Goal: Task Accomplishment & Management: Manage account settings

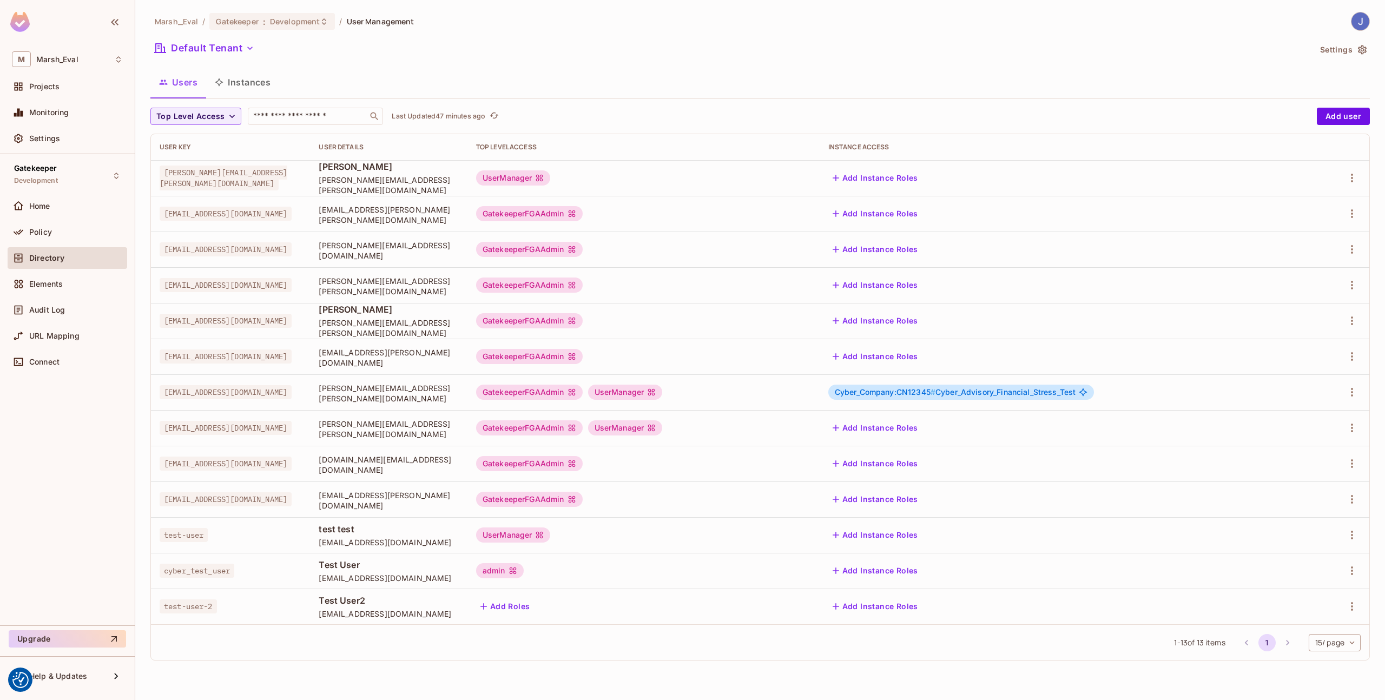
click at [260, 387] on span "[EMAIL_ADDRESS][DOMAIN_NAME]" at bounding box center [226, 392] width 132 height 14
click at [260, 81] on button "Instances" at bounding box center [242, 82] width 73 height 27
click at [1350, 391] on icon "button" at bounding box center [1352, 392] width 13 height 13
click at [1304, 423] on span "Edit" at bounding box center [1294, 416] width 21 height 17
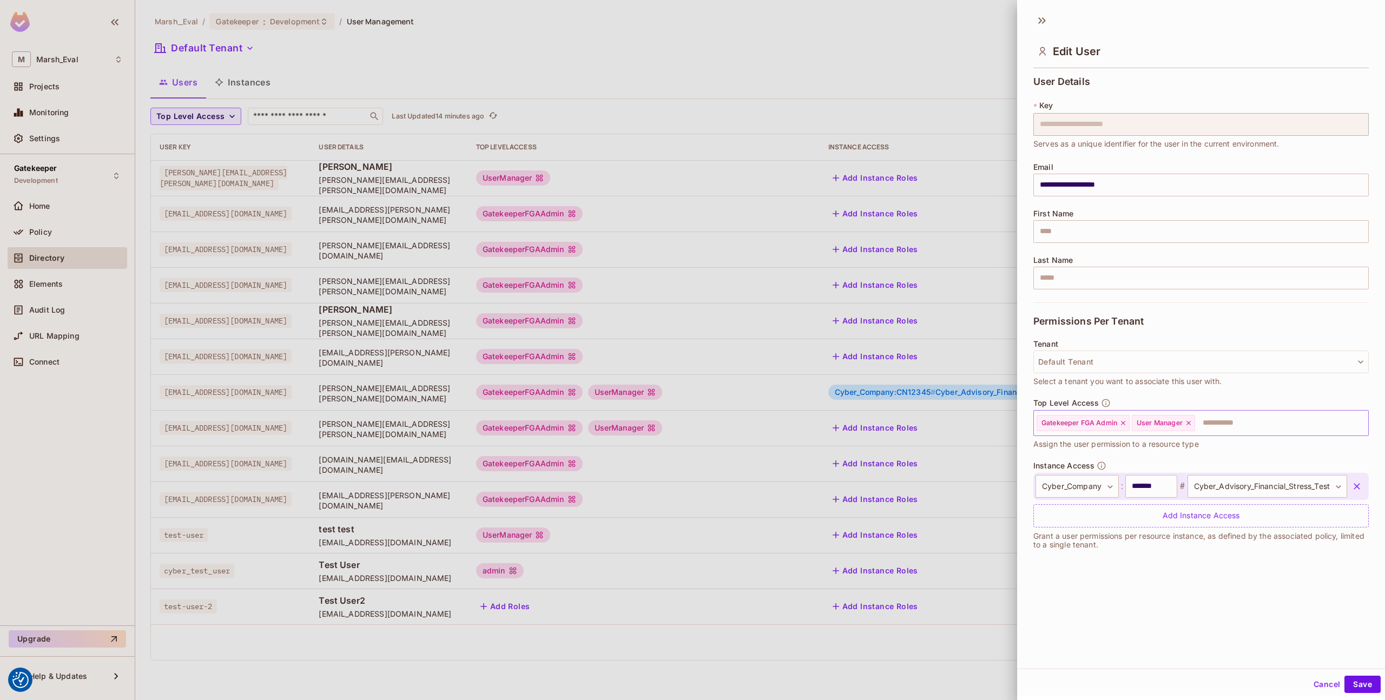
click at [1212, 416] on input "text" at bounding box center [1271, 423] width 151 height 22
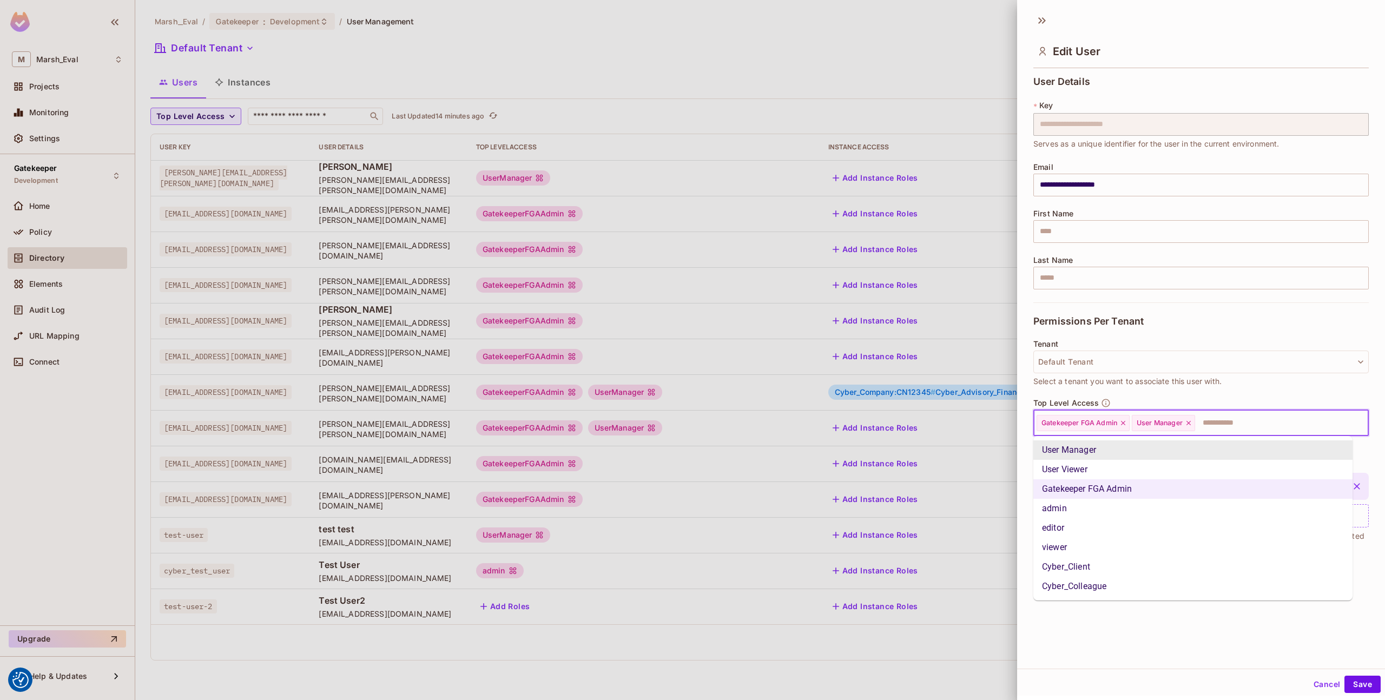
click at [1205, 379] on span "Select a tenant you want to associate this user with." at bounding box center [1127, 381] width 188 height 12
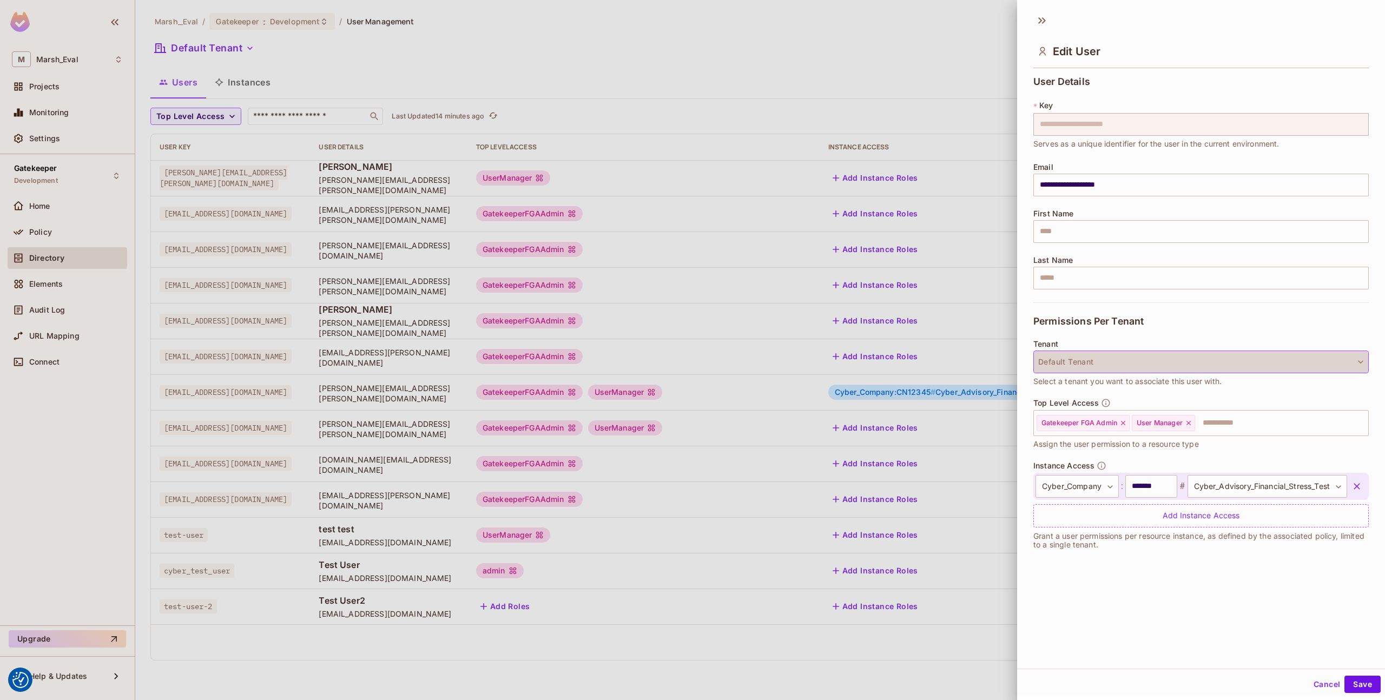
click at [1201, 369] on button "Default Tenant" at bounding box center [1200, 362] width 335 height 23
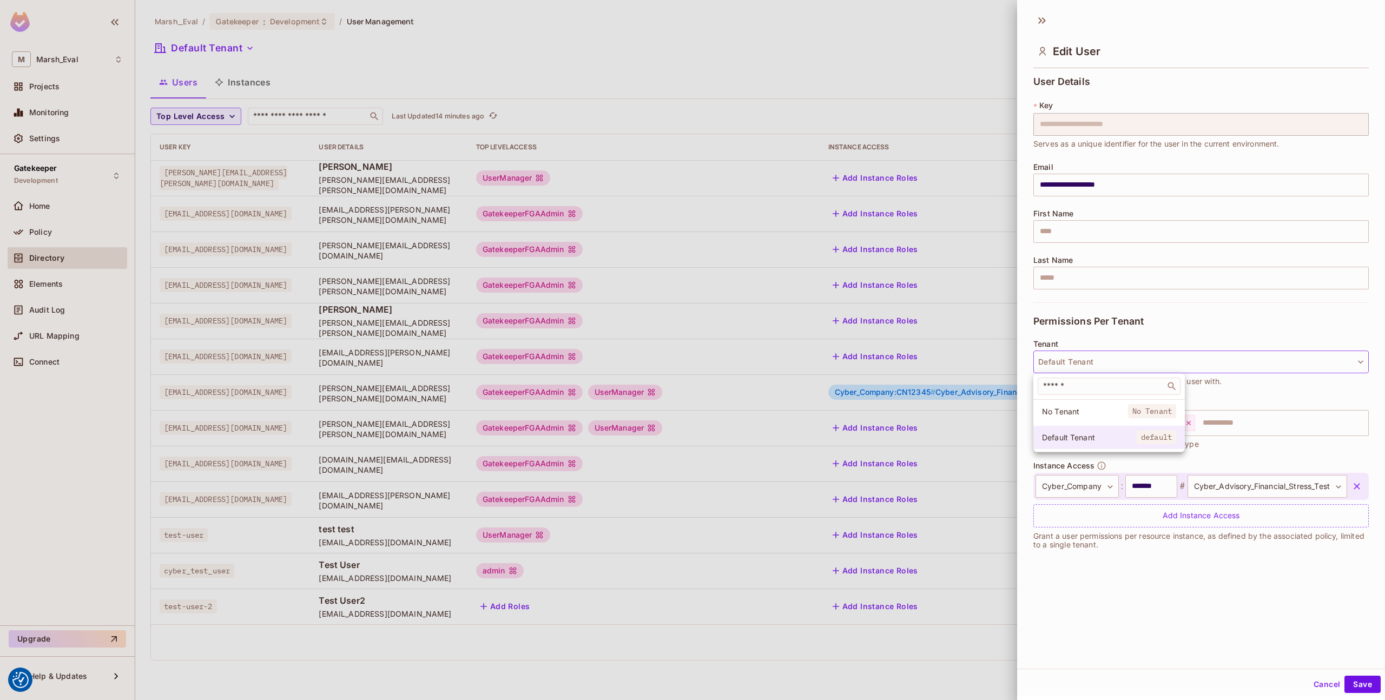
click at [1109, 439] on span "Default Tenant" at bounding box center [1089, 437] width 95 height 10
click at [1142, 575] on div "**********" at bounding box center [1201, 338] width 368 height 661
click at [1146, 486] on input "*******" at bounding box center [1151, 486] width 52 height 23
click at [1138, 493] on input "******" at bounding box center [1151, 486] width 52 height 23
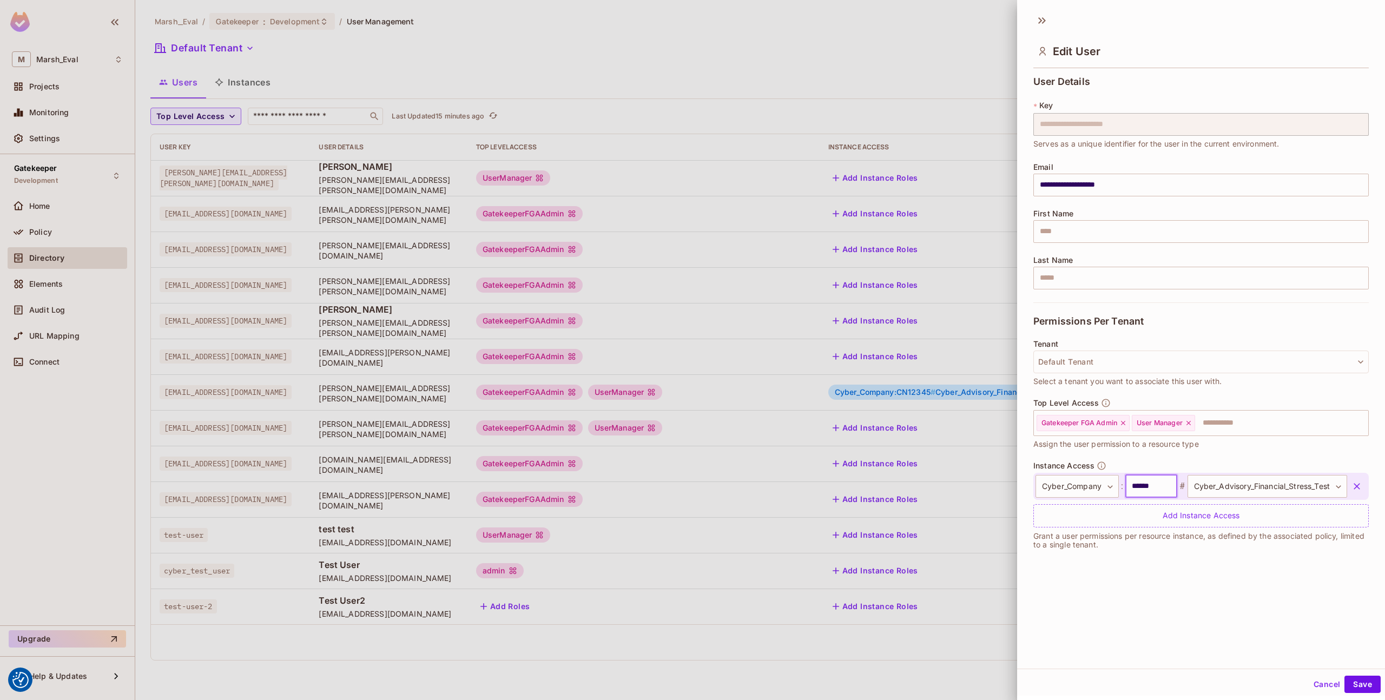
click at [1138, 493] on input "******" at bounding box center [1151, 486] width 52 height 23
click at [1136, 481] on input "text" at bounding box center [1151, 486] width 52 height 23
click at [1144, 483] on input "*" at bounding box center [1151, 486] width 52 height 23
click at [1144, 483] on input "text" at bounding box center [1151, 486] width 52 height 23
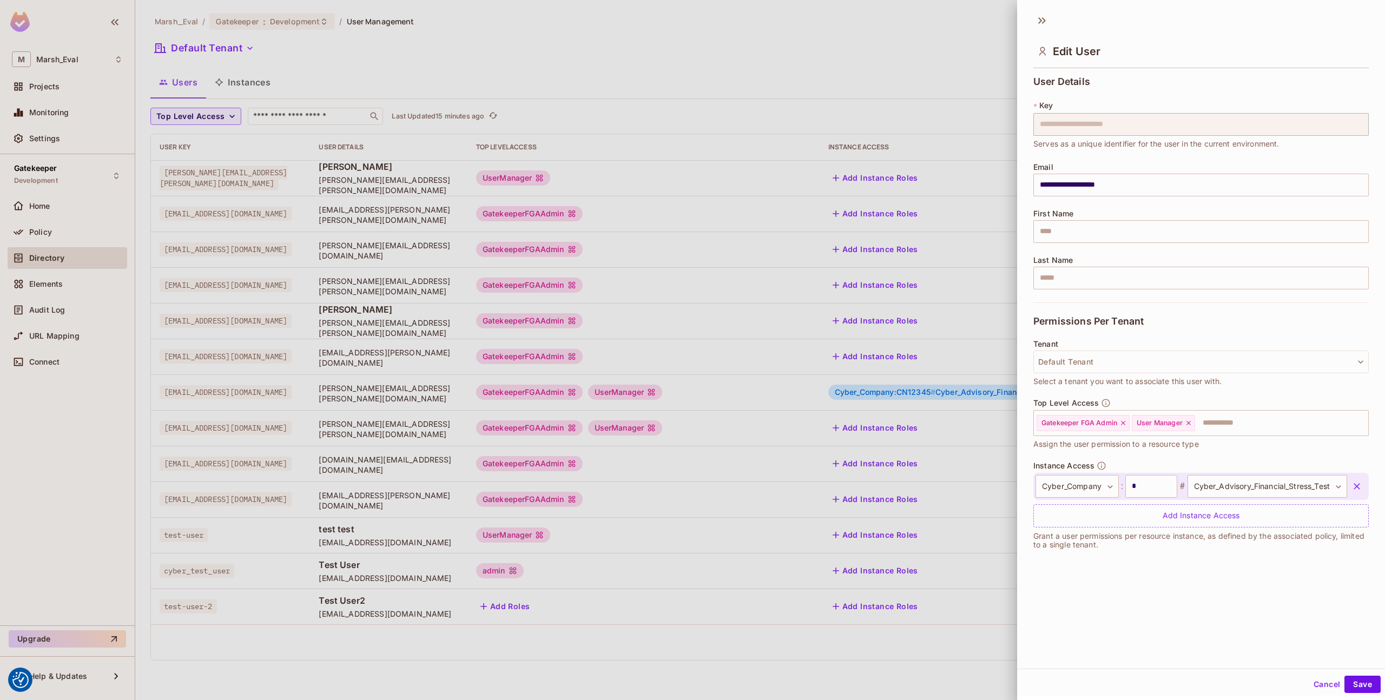
click at [1144, 483] on input "*" at bounding box center [1151, 486] width 52 height 23
click at [1144, 483] on input "**" at bounding box center [1151, 486] width 52 height 23
click at [1144, 483] on input "***" at bounding box center [1151, 486] width 52 height 23
type input "*******"
click at [1349, 685] on button "Save" at bounding box center [1362, 684] width 36 height 17
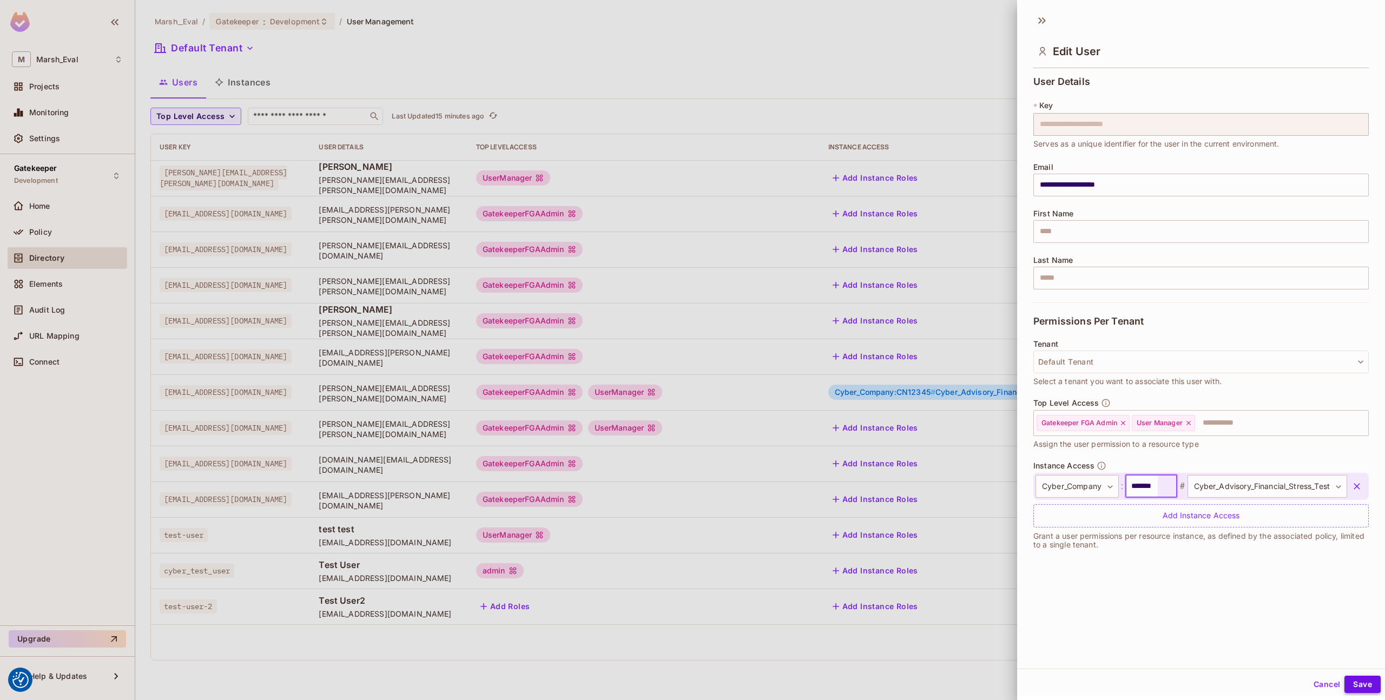
scroll to position [0, 0]
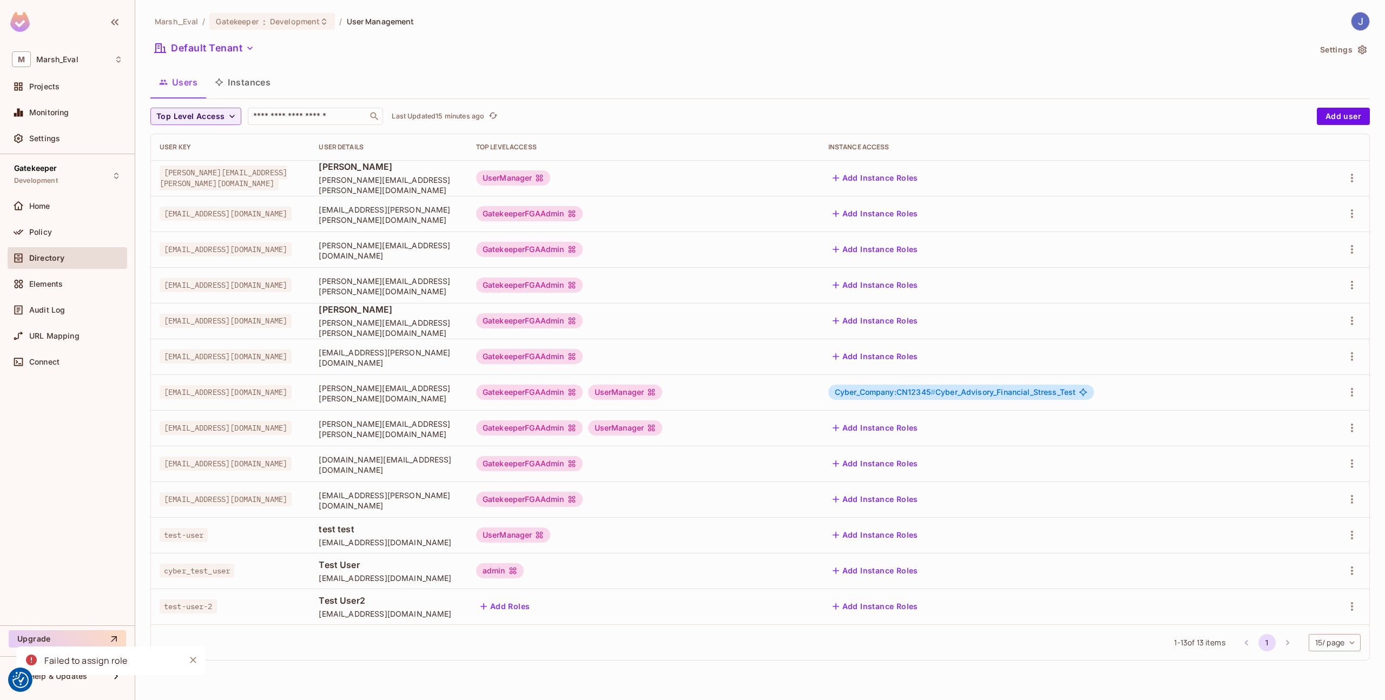
click at [222, 89] on button "Instances" at bounding box center [242, 82] width 73 height 27
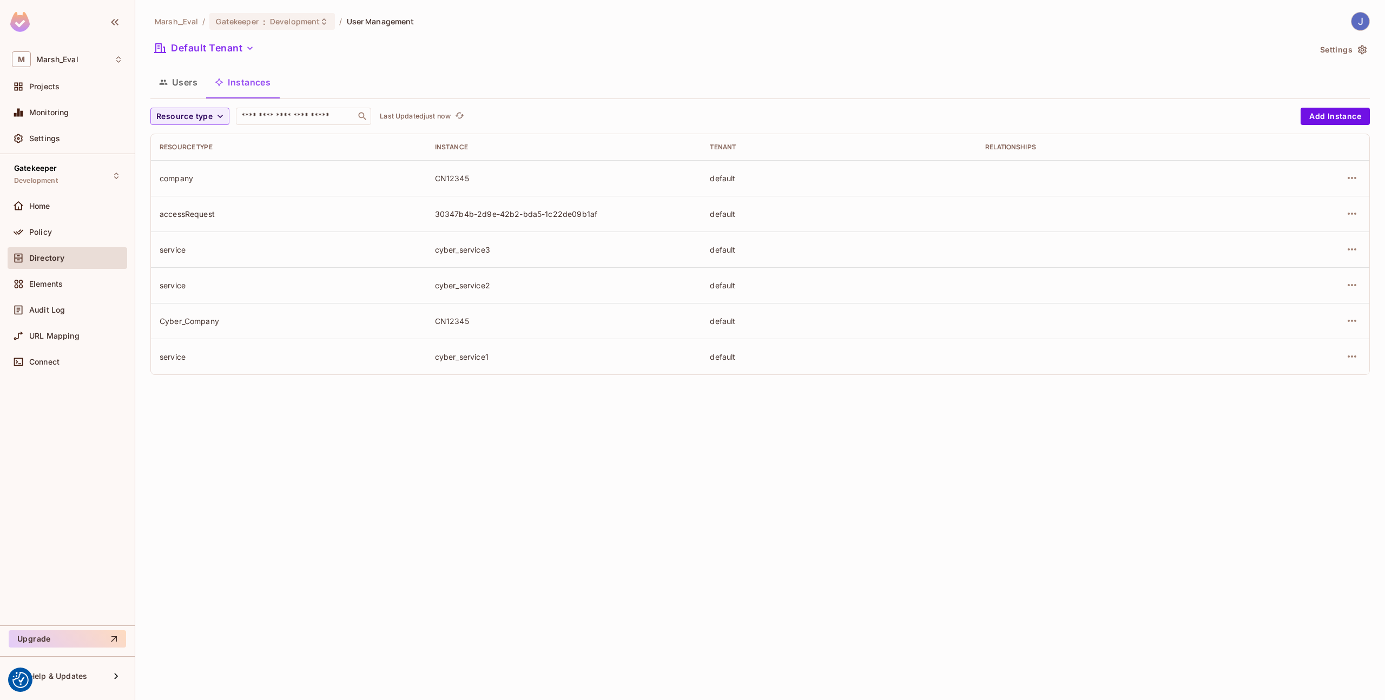
click at [177, 82] on button "Users" at bounding box center [178, 82] width 56 height 27
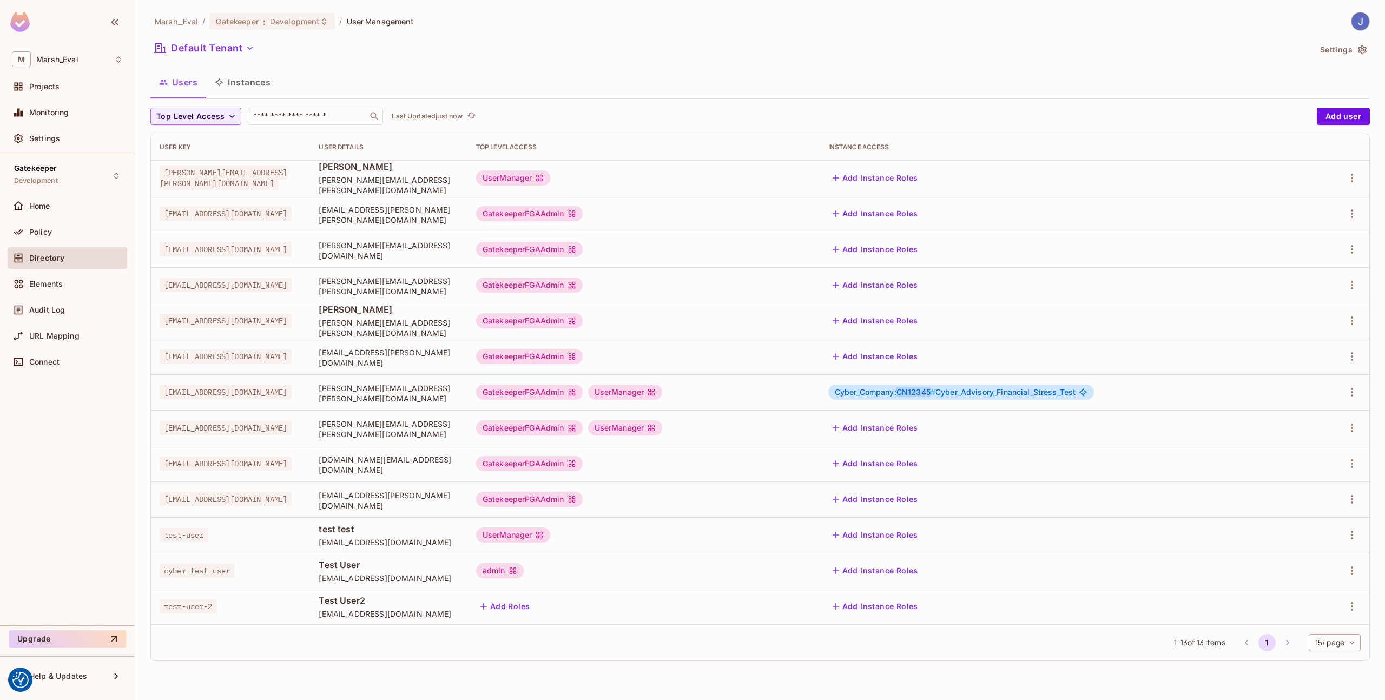
drag, startPoint x: 957, startPoint y: 394, endPoint x: 991, endPoint y: 396, distance: 34.1
click at [935, 396] on span "Cyber_Company:CN12345 #" at bounding box center [885, 391] width 101 height 9
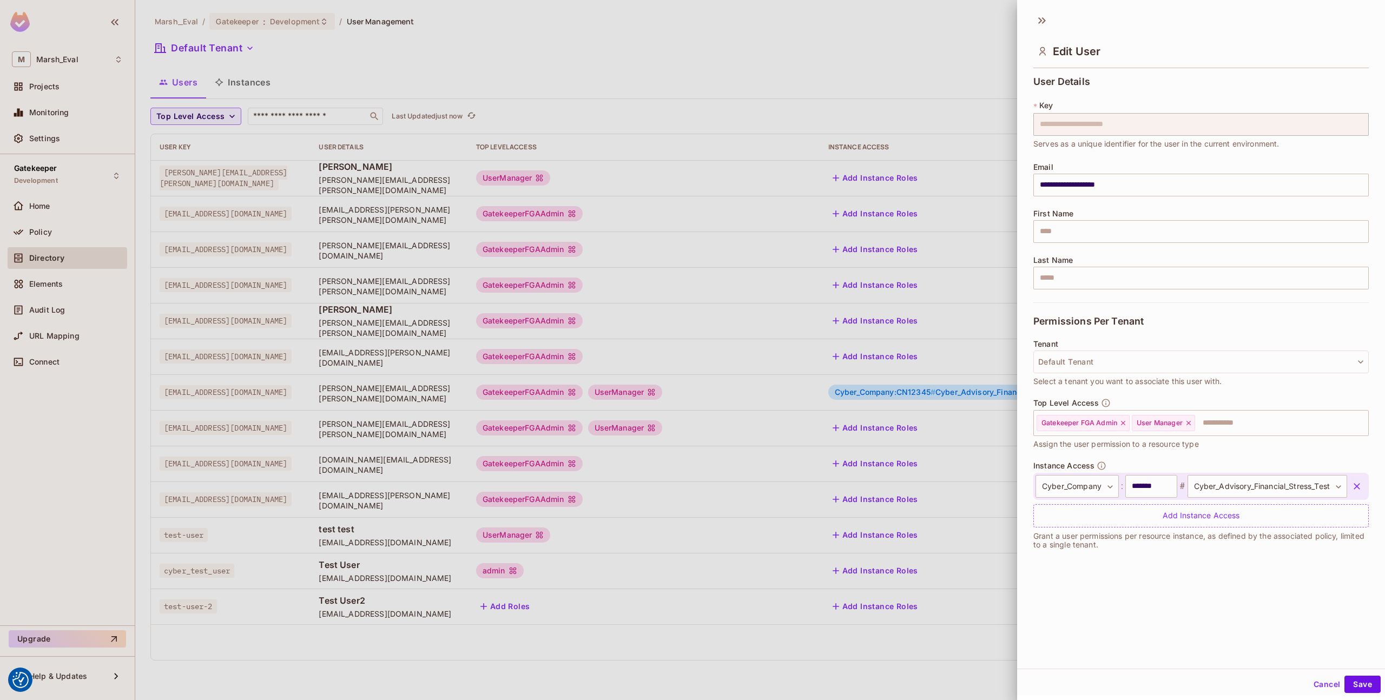
click at [278, 89] on div at bounding box center [692, 350] width 1385 height 700
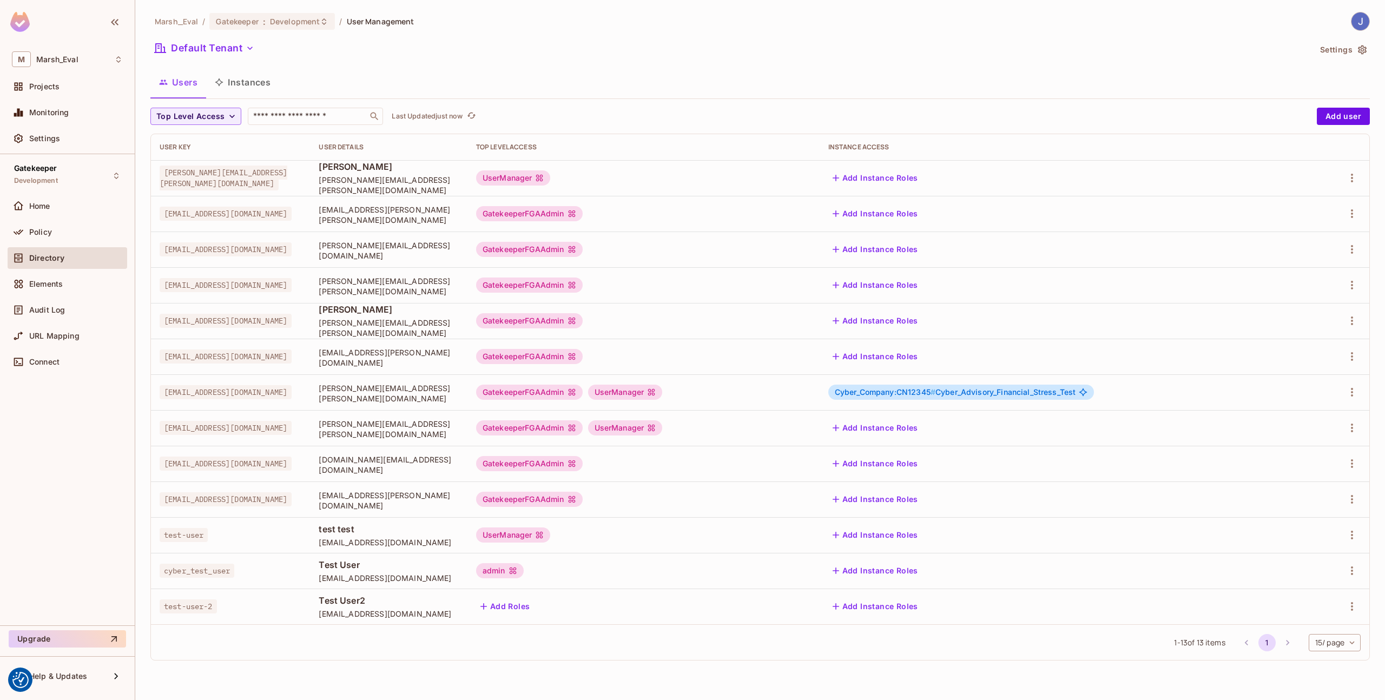
click at [266, 82] on button "Instances" at bounding box center [242, 82] width 73 height 27
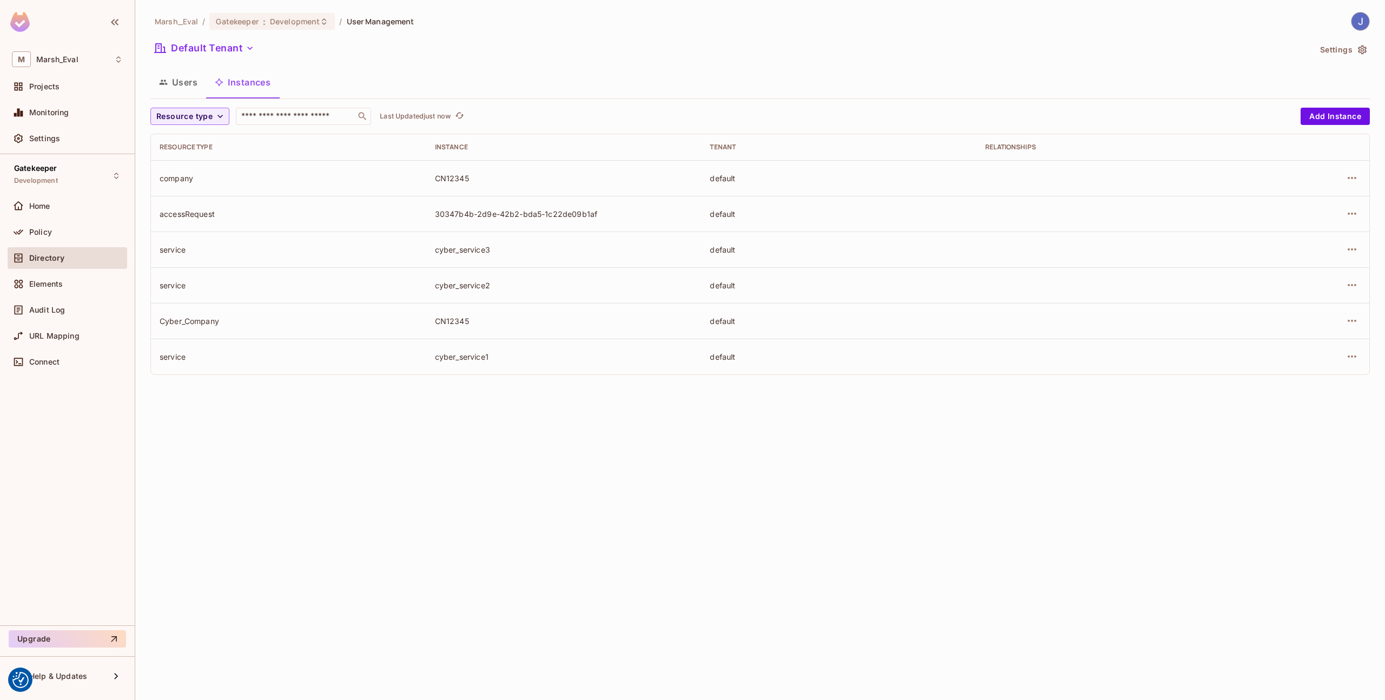
click at [510, 355] on div "cyber_service1" at bounding box center [564, 357] width 258 height 10
click at [1343, 179] on button "button" at bounding box center [1351, 177] width 17 height 17
click at [1293, 244] on span "Delete Resource Instance" at bounding box center [1293, 250] width 100 height 17
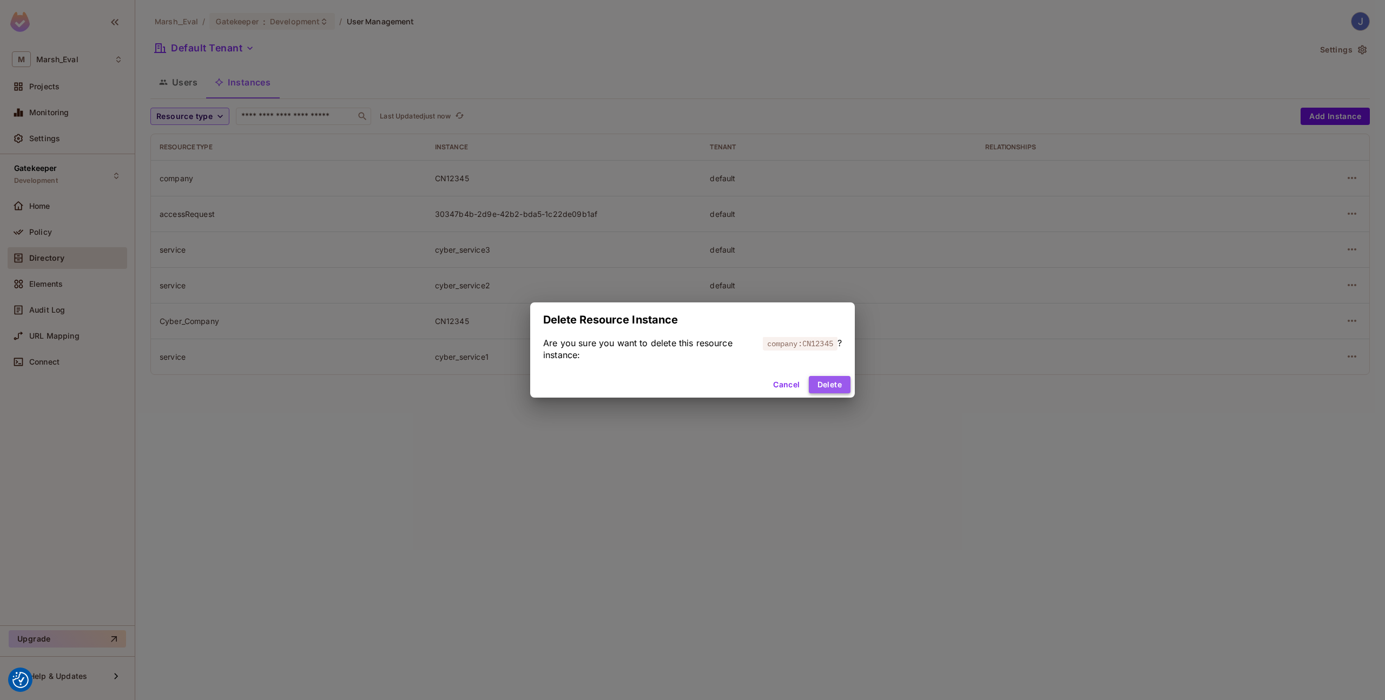
click at [838, 380] on button "Delete" at bounding box center [830, 384] width 42 height 17
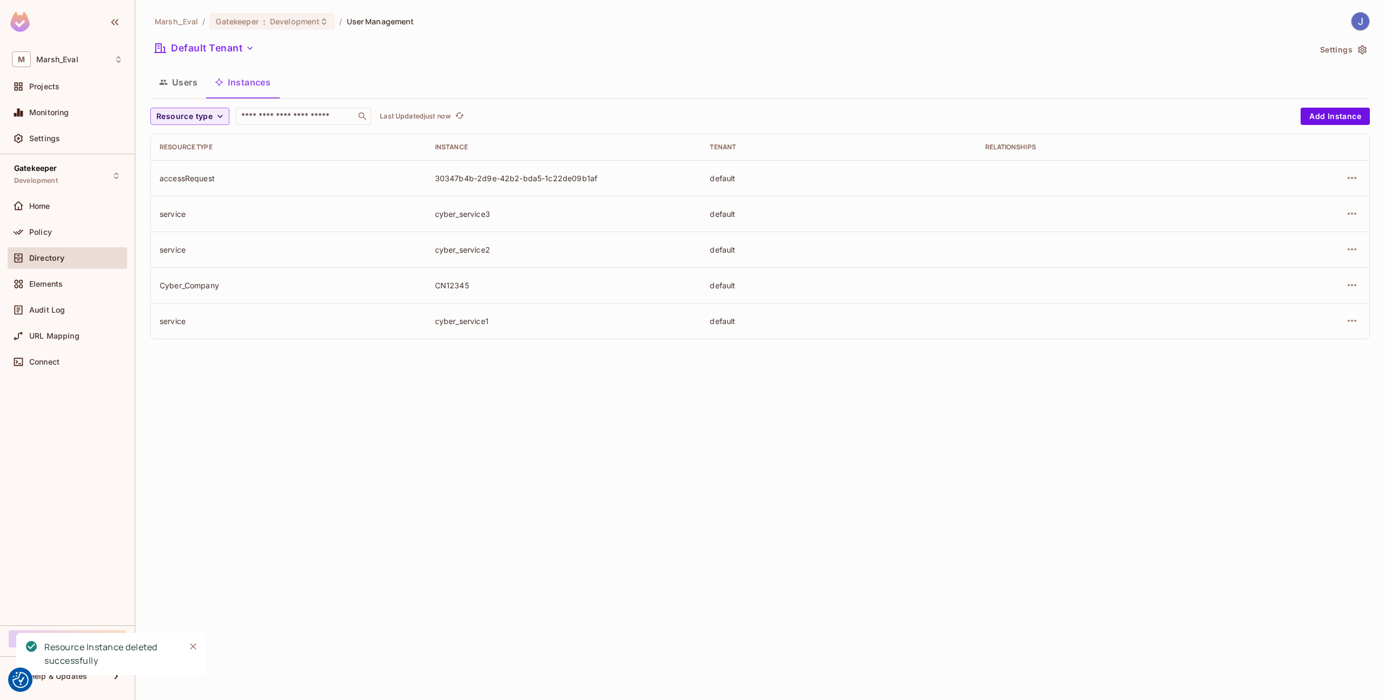
click at [583, 504] on div "Marsh_Eval / Gatekeeper : Development / User Management Default Tenant Settings…" at bounding box center [760, 350] width 1250 height 700
click at [187, 85] on button "Users" at bounding box center [178, 82] width 56 height 27
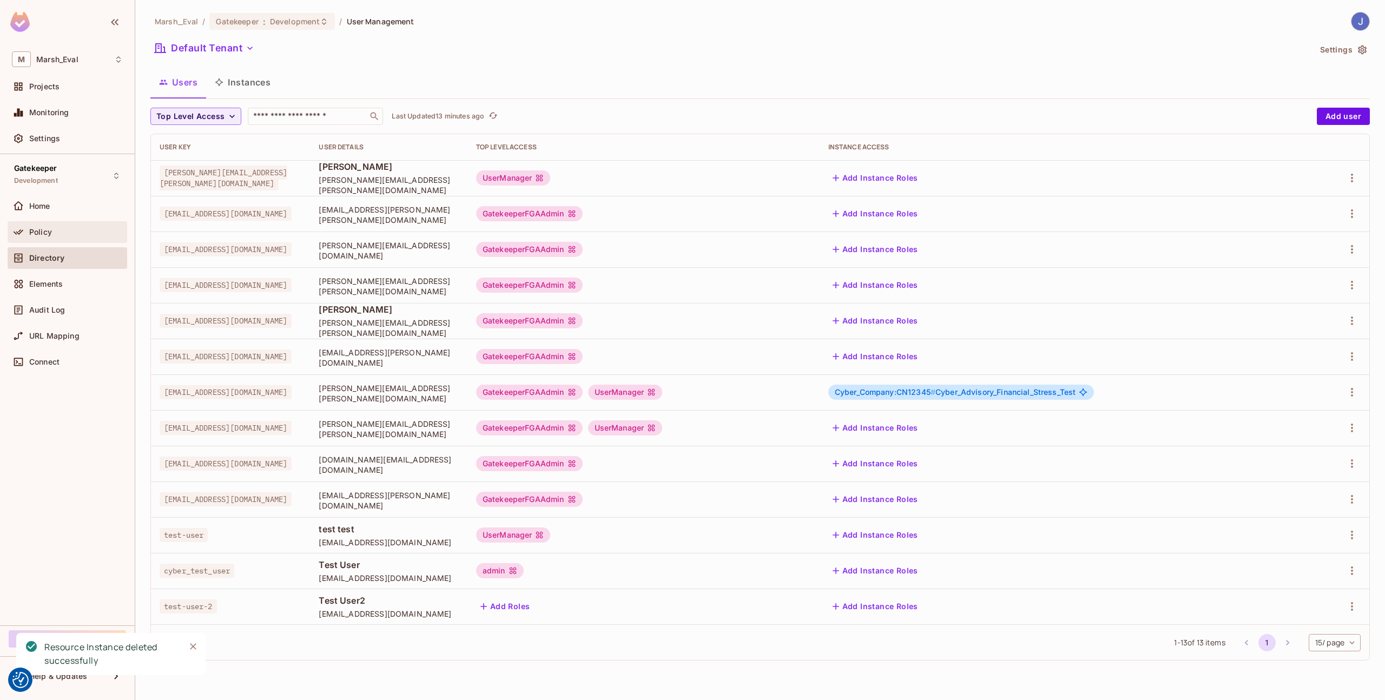
click at [51, 226] on div "Policy" at bounding box center [67, 232] width 111 height 13
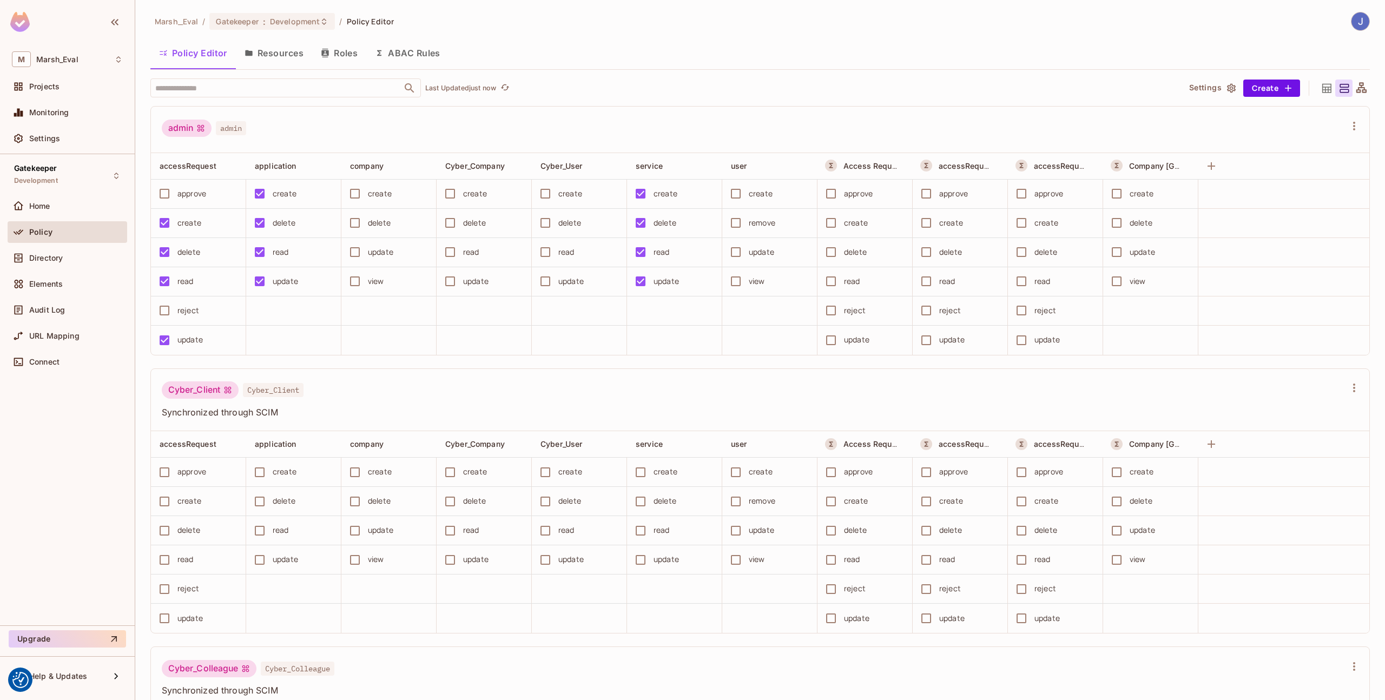
click at [283, 51] on button "Resources" at bounding box center [274, 52] width 76 height 27
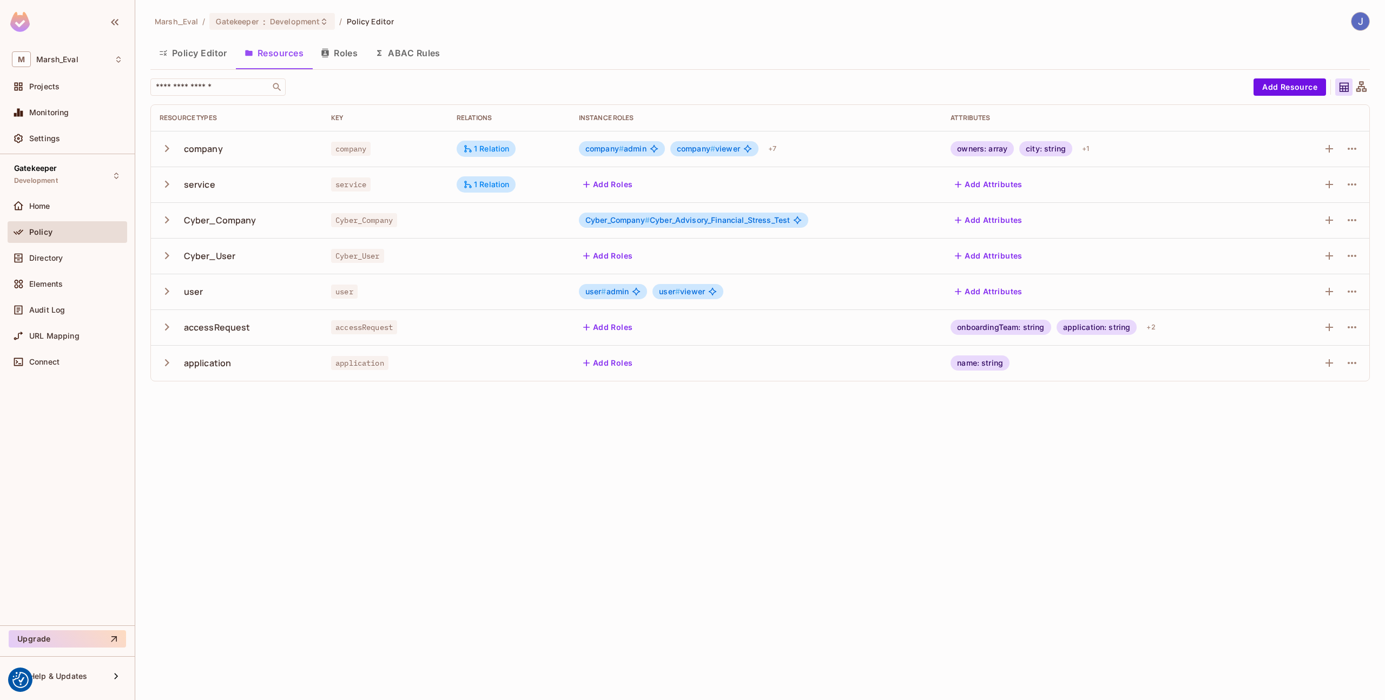
click at [222, 63] on button "Policy Editor" at bounding box center [192, 52] width 85 height 27
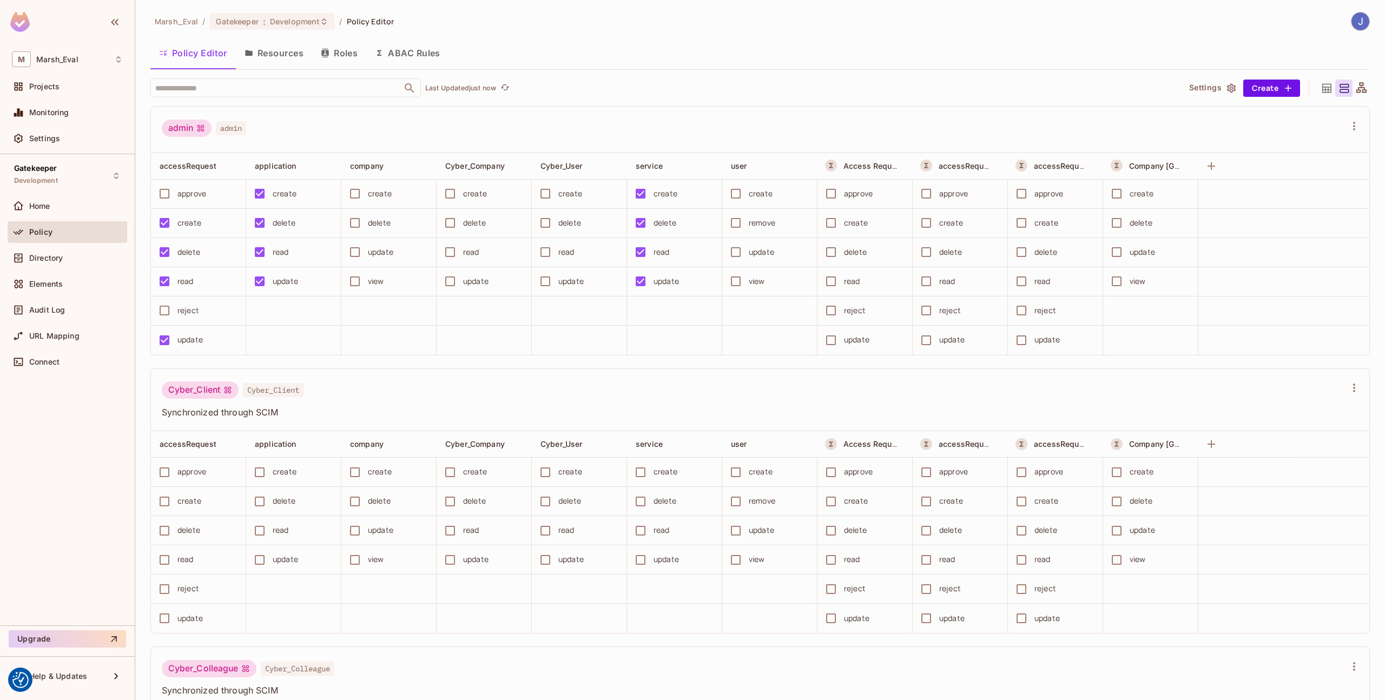
scroll to position [2325, 0]
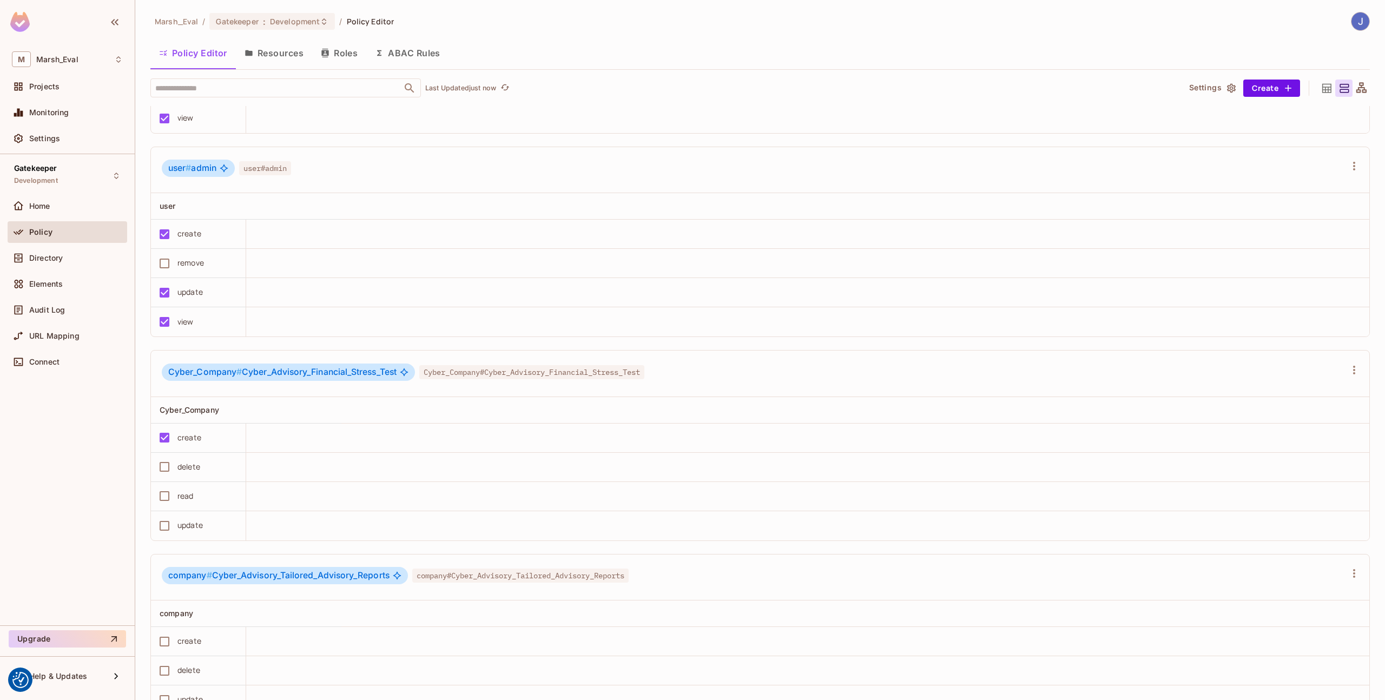
click at [272, 49] on button "Resources" at bounding box center [274, 52] width 76 height 27
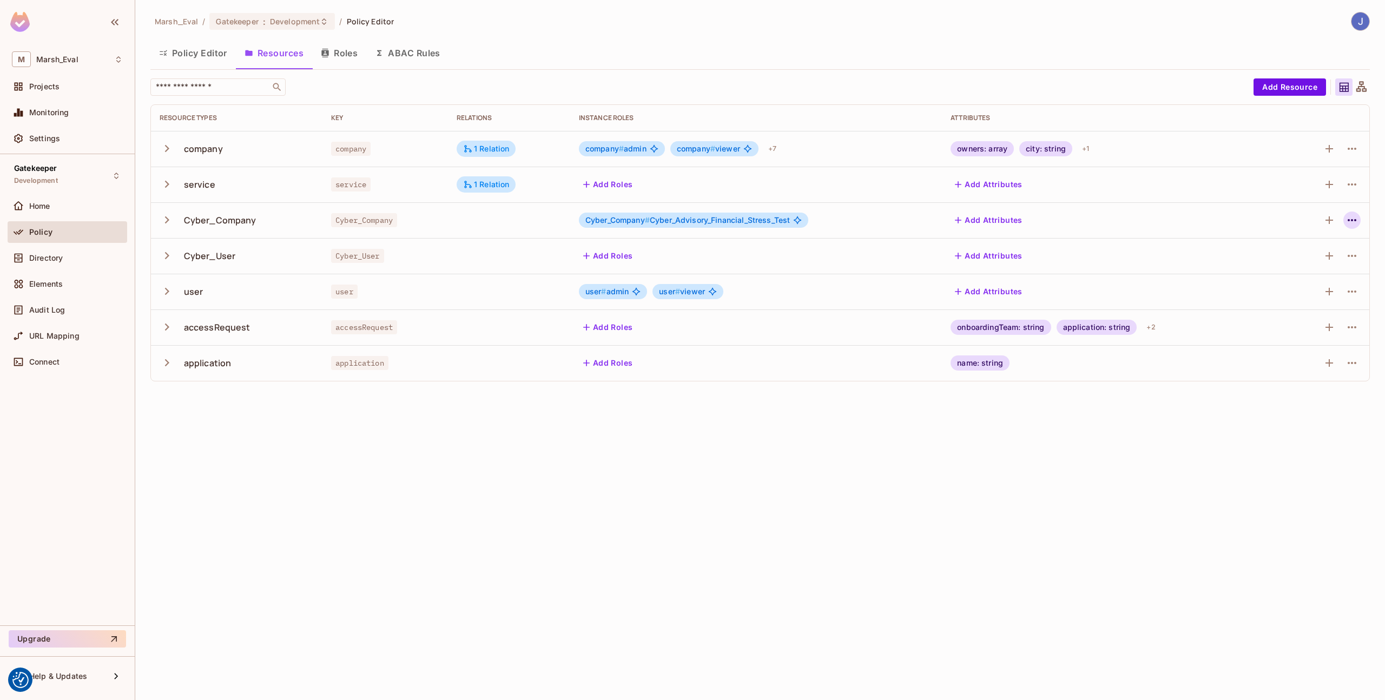
click at [1359, 220] on button "button" at bounding box center [1351, 220] width 17 height 17
click at [1263, 265] on icon at bounding box center [1265, 263] width 10 height 10
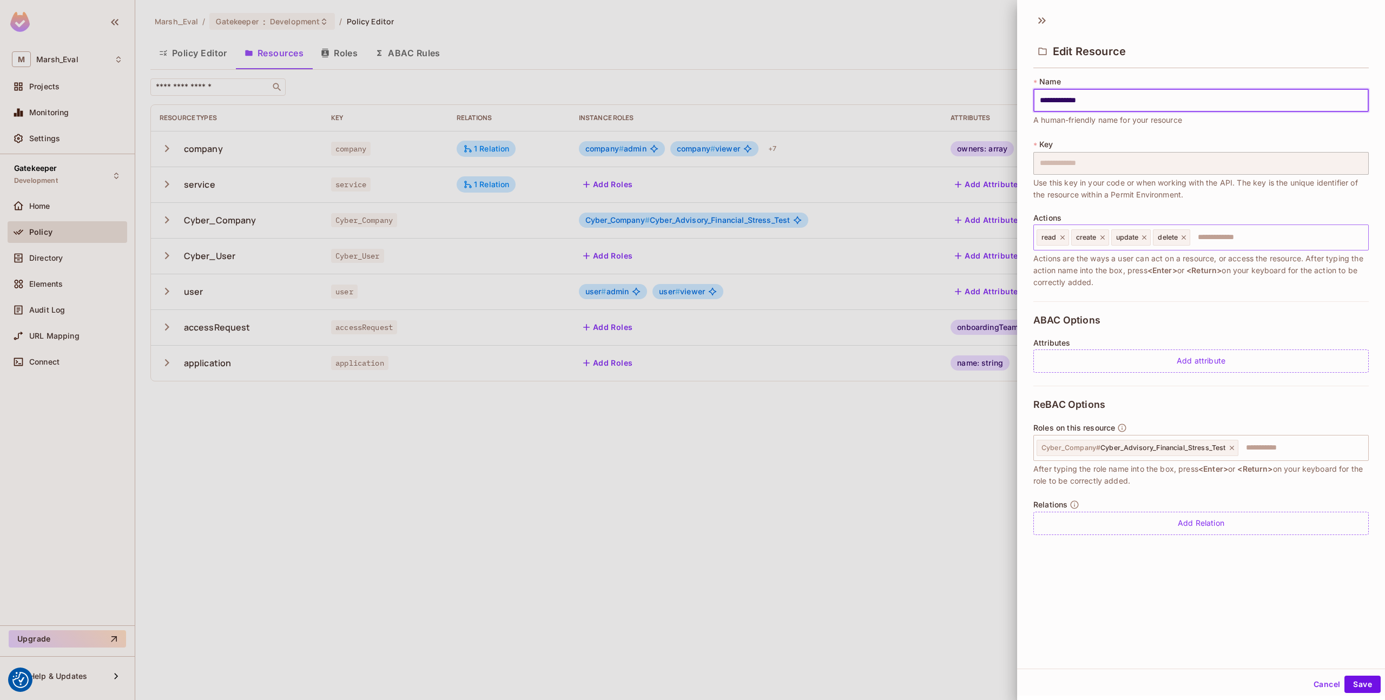
click at [1218, 248] on input "text" at bounding box center [1277, 238] width 173 height 22
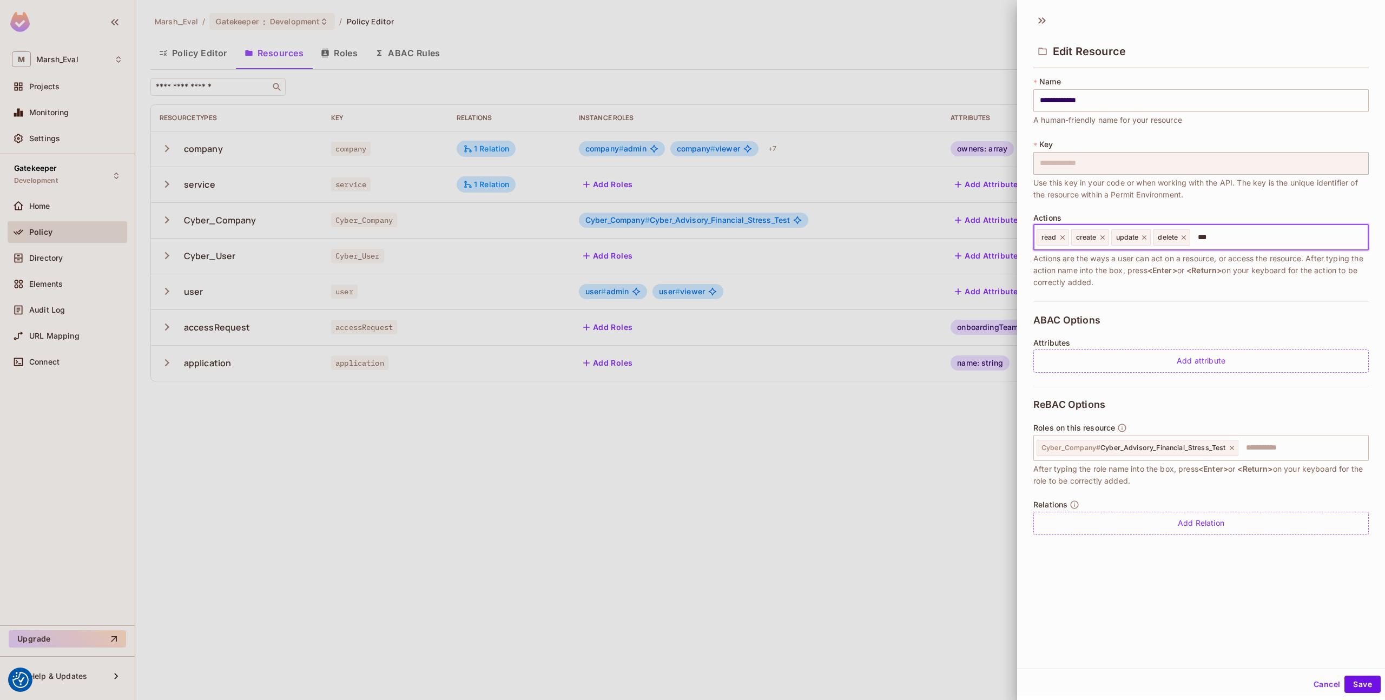
type input "****"
click at [1212, 292] on div "**********" at bounding box center [1200, 188] width 335 height 225
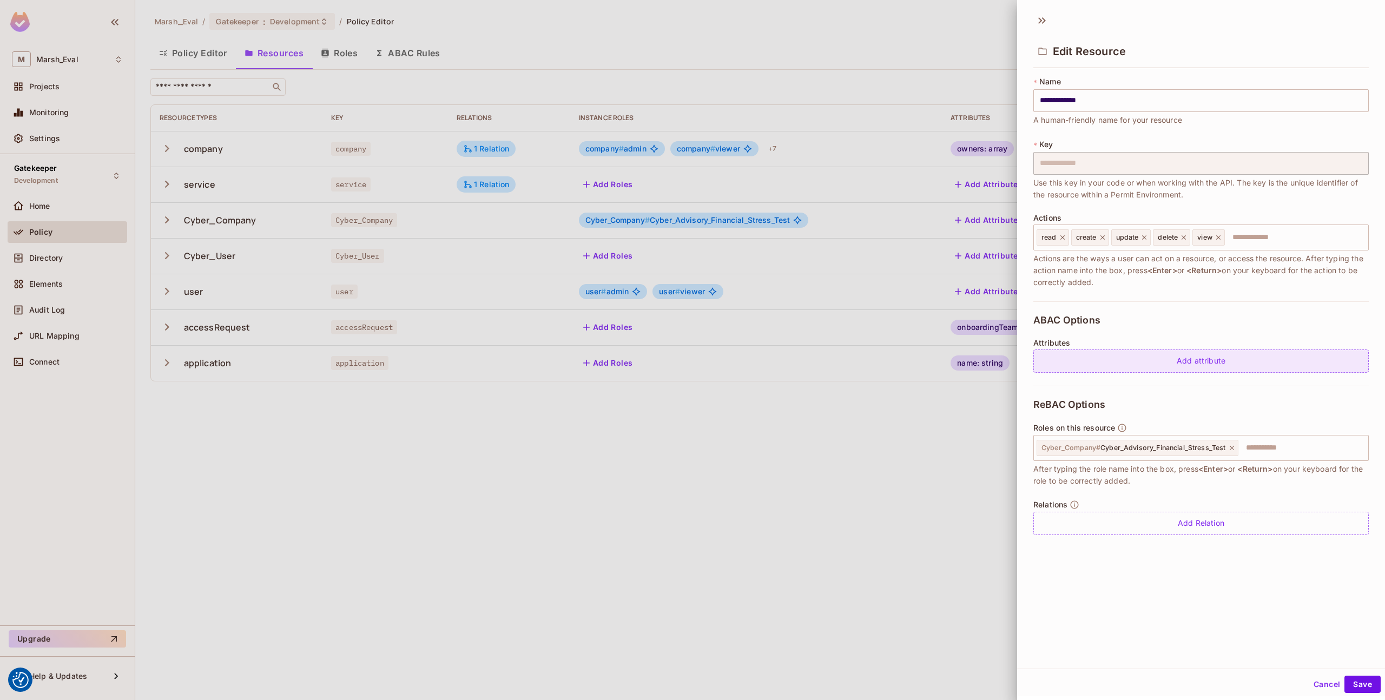
click at [1245, 363] on div "Add attribute" at bounding box center [1200, 361] width 335 height 23
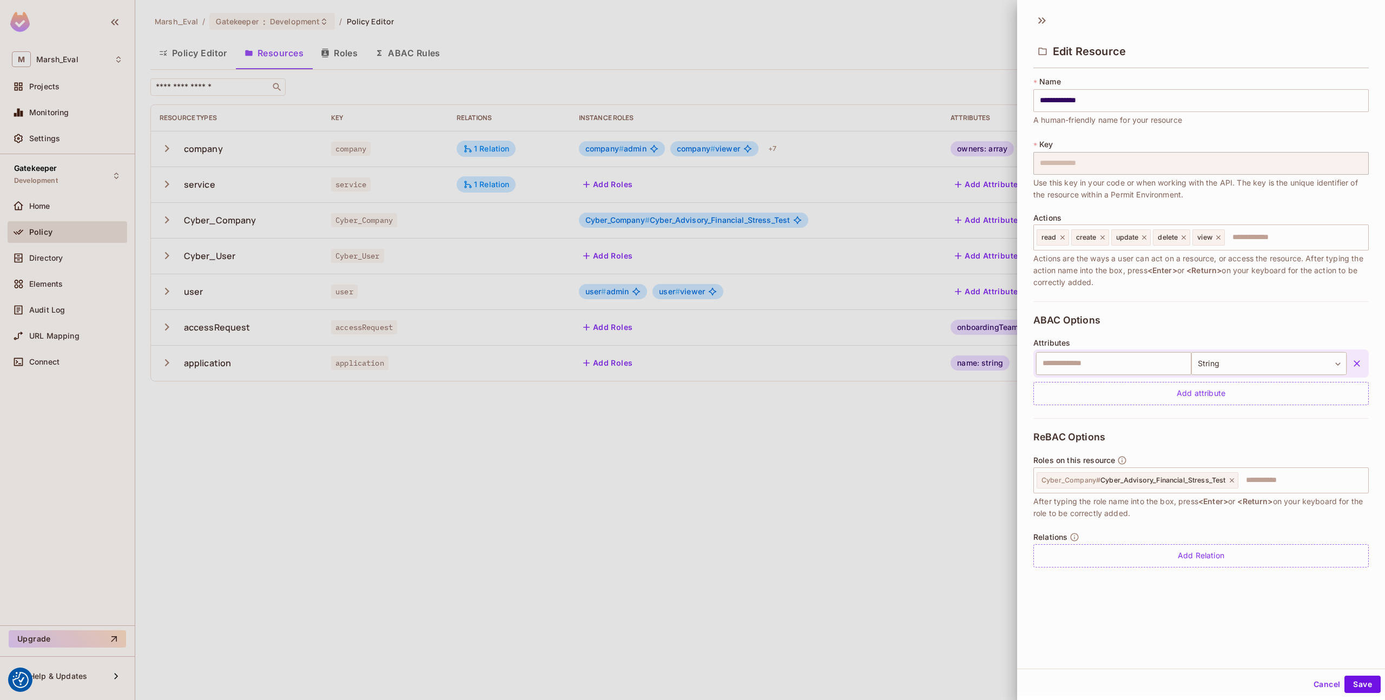
click at [1351, 359] on icon "button" at bounding box center [1356, 363] width 11 height 11
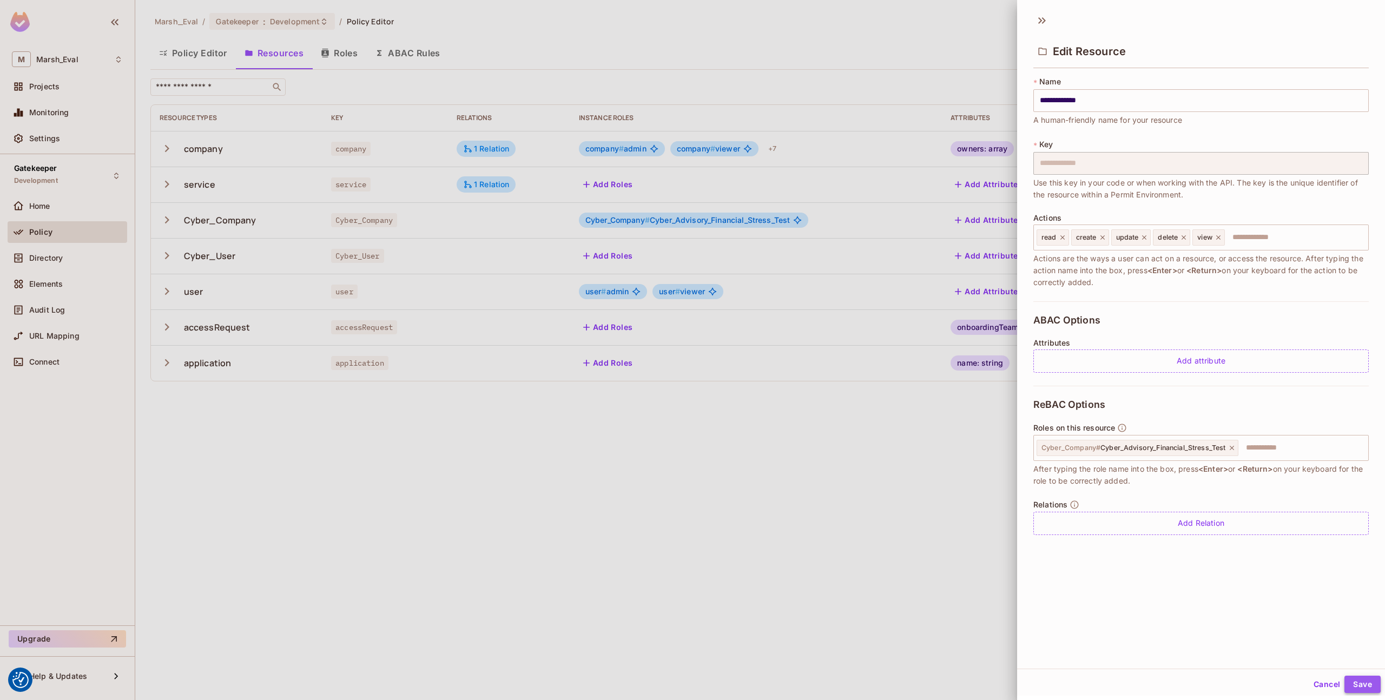
click at [1350, 683] on button "Save" at bounding box center [1362, 684] width 36 height 17
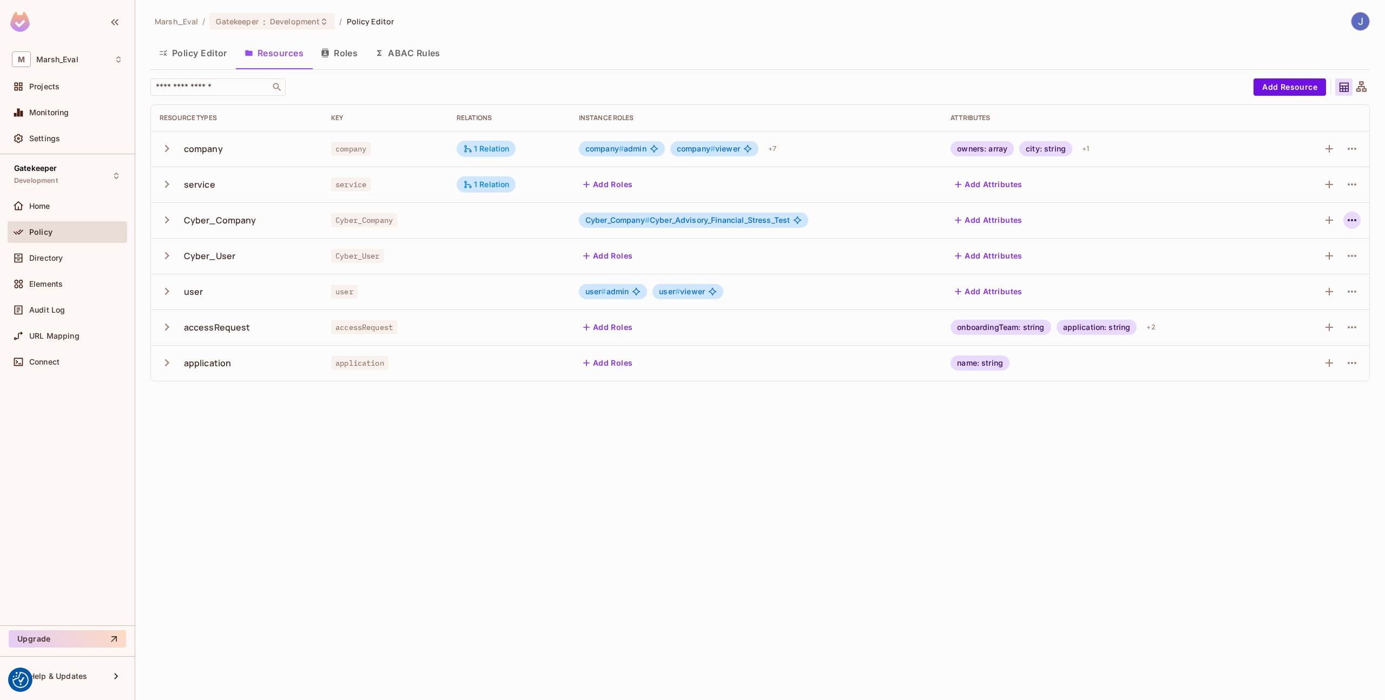
click at [1347, 226] on icon "button" at bounding box center [1352, 220] width 13 height 13
click at [1308, 268] on span "Edit Resource" at bounding box center [1304, 262] width 57 height 17
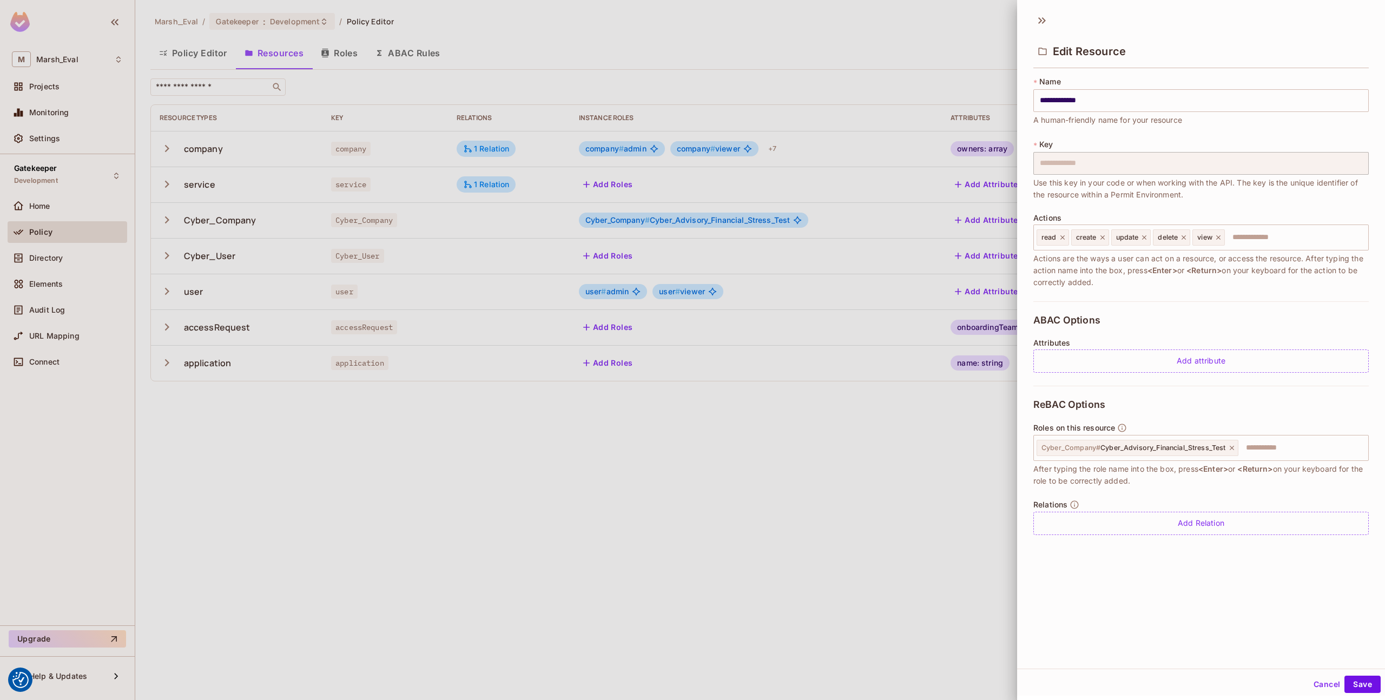
click at [866, 429] on div at bounding box center [692, 350] width 1385 height 700
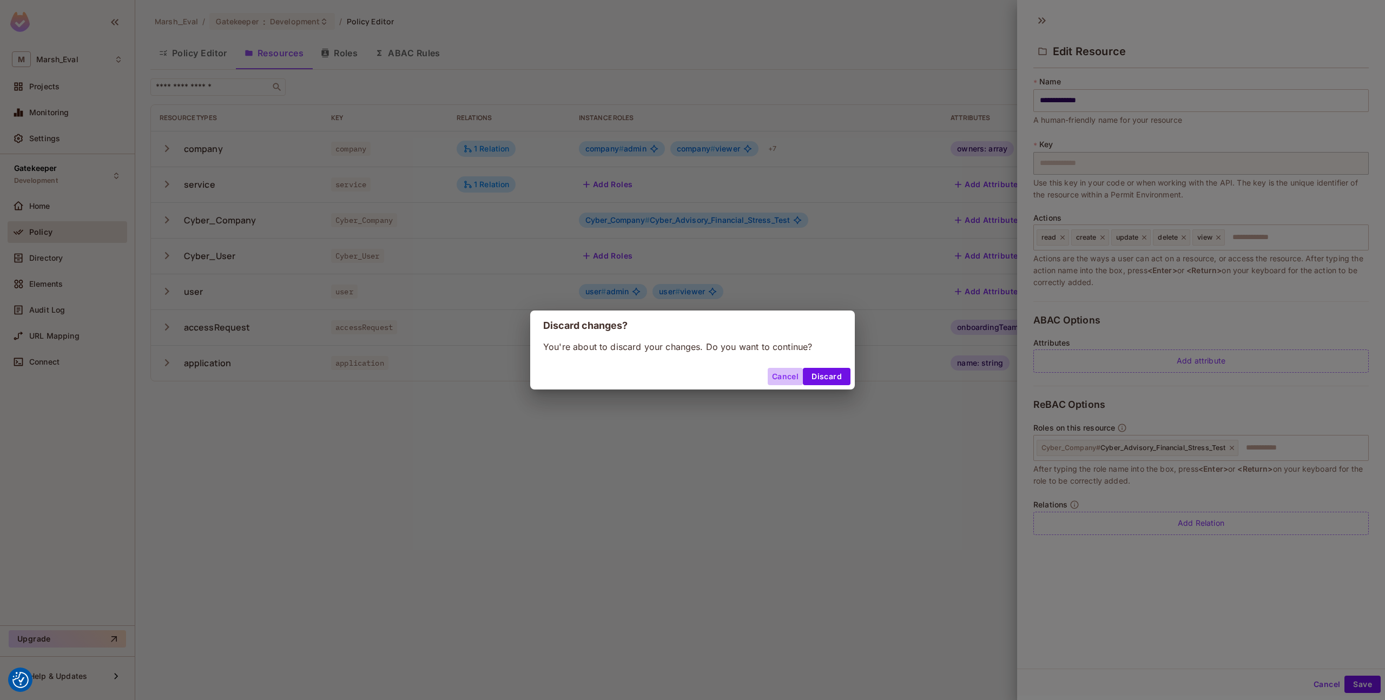
click at [776, 383] on button "Cancel" at bounding box center [785, 376] width 35 height 17
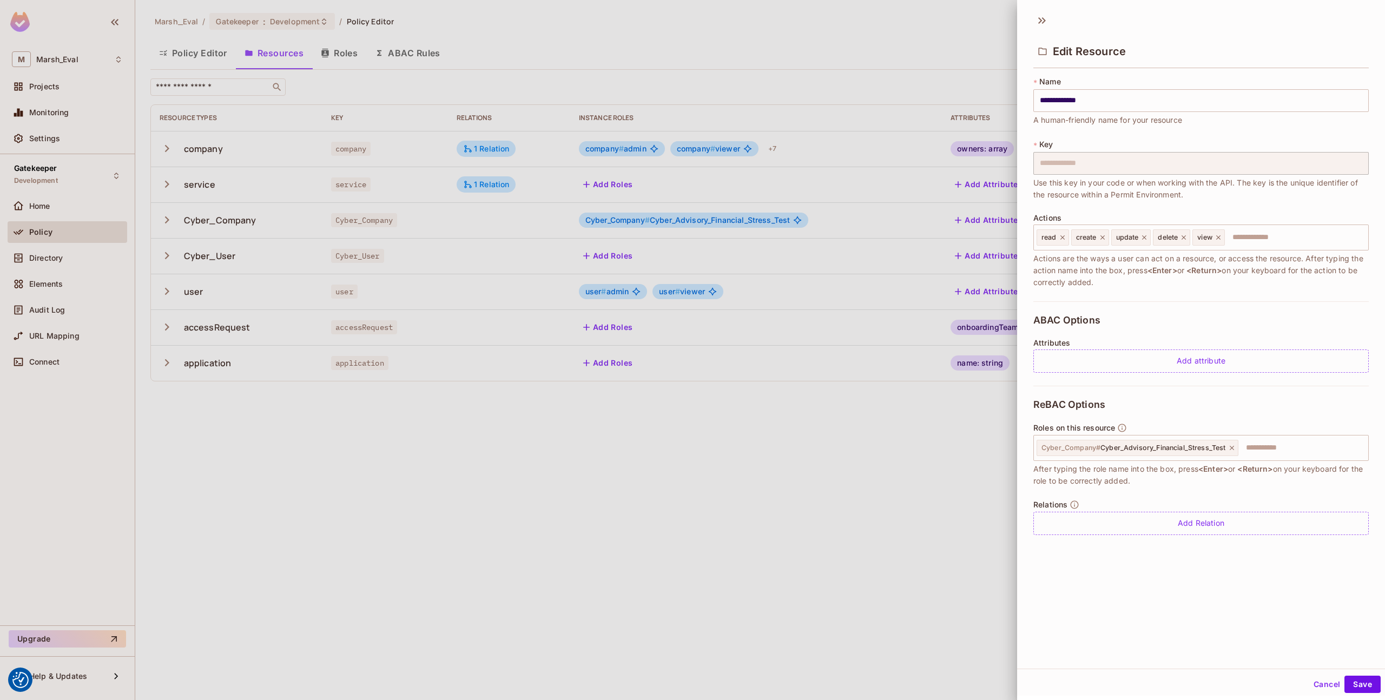
click at [804, 440] on div at bounding box center [692, 350] width 1385 height 700
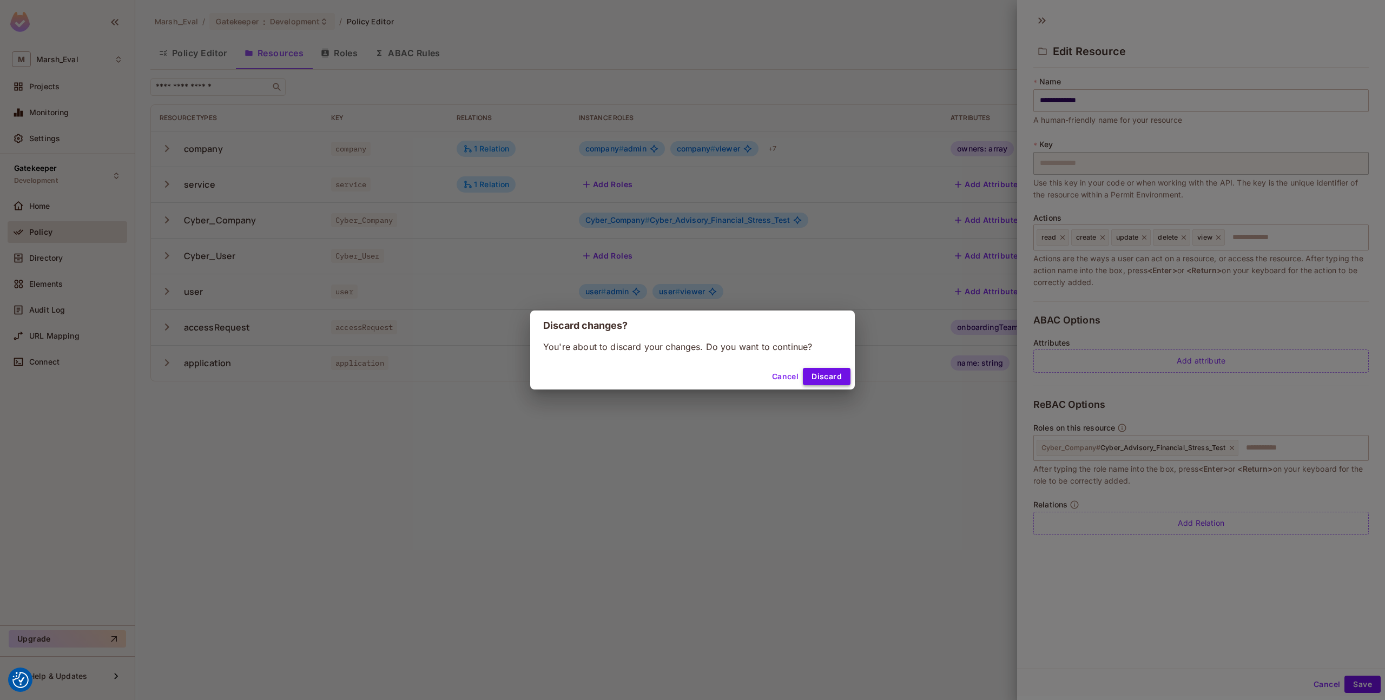
click at [829, 382] on button "Discard" at bounding box center [827, 376] width 48 height 17
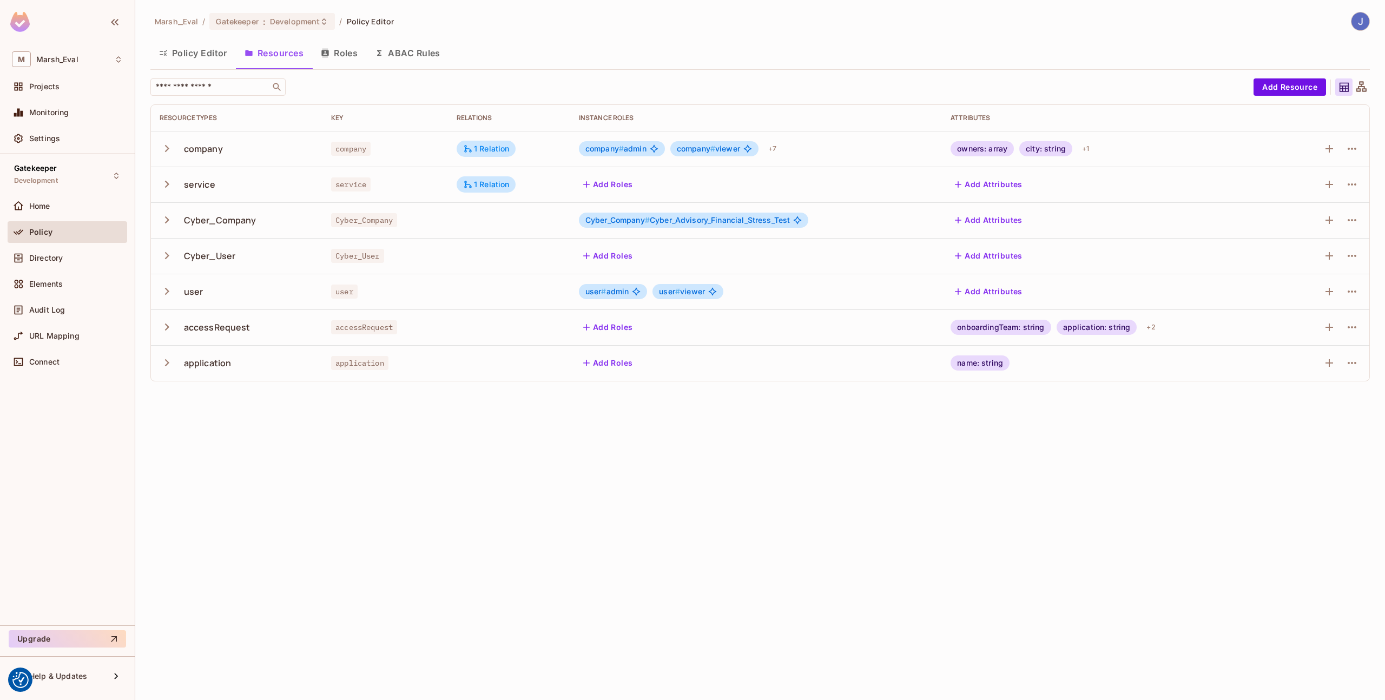
click at [200, 60] on button "Policy Editor" at bounding box center [192, 52] width 85 height 27
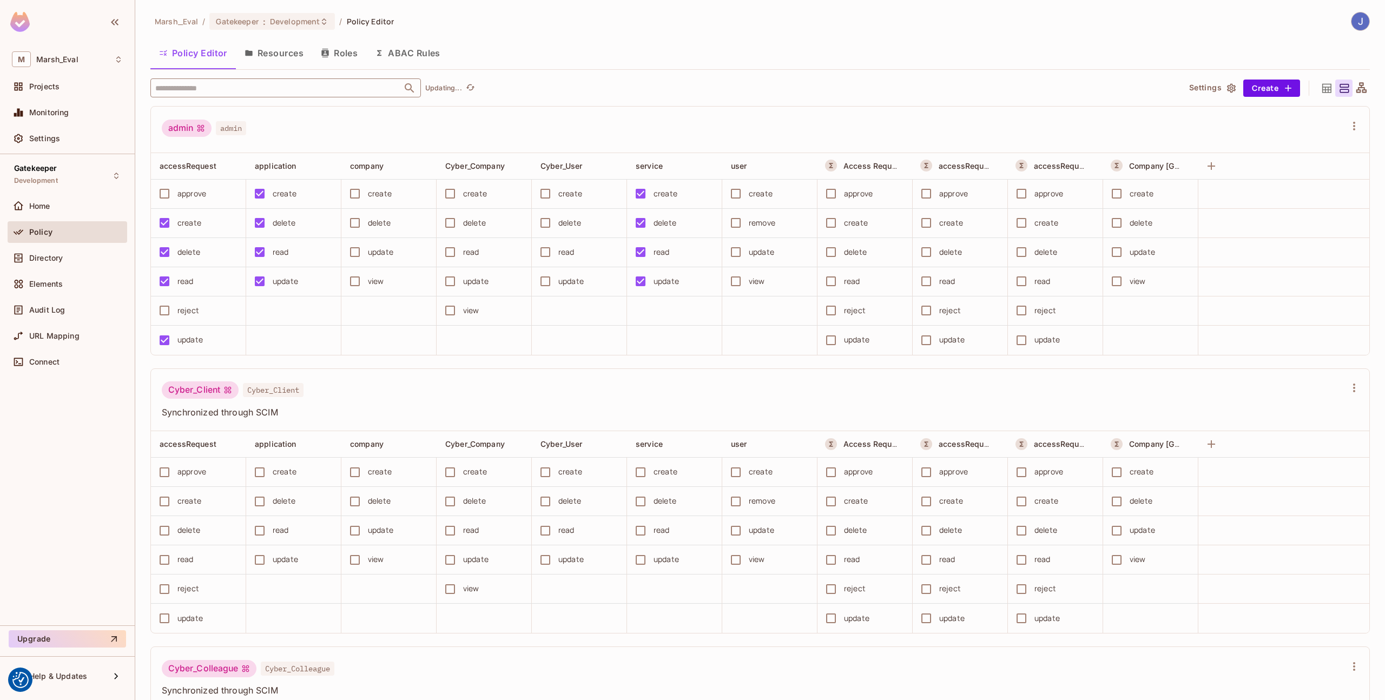
click at [230, 90] on input "text" at bounding box center [276, 87] width 247 height 19
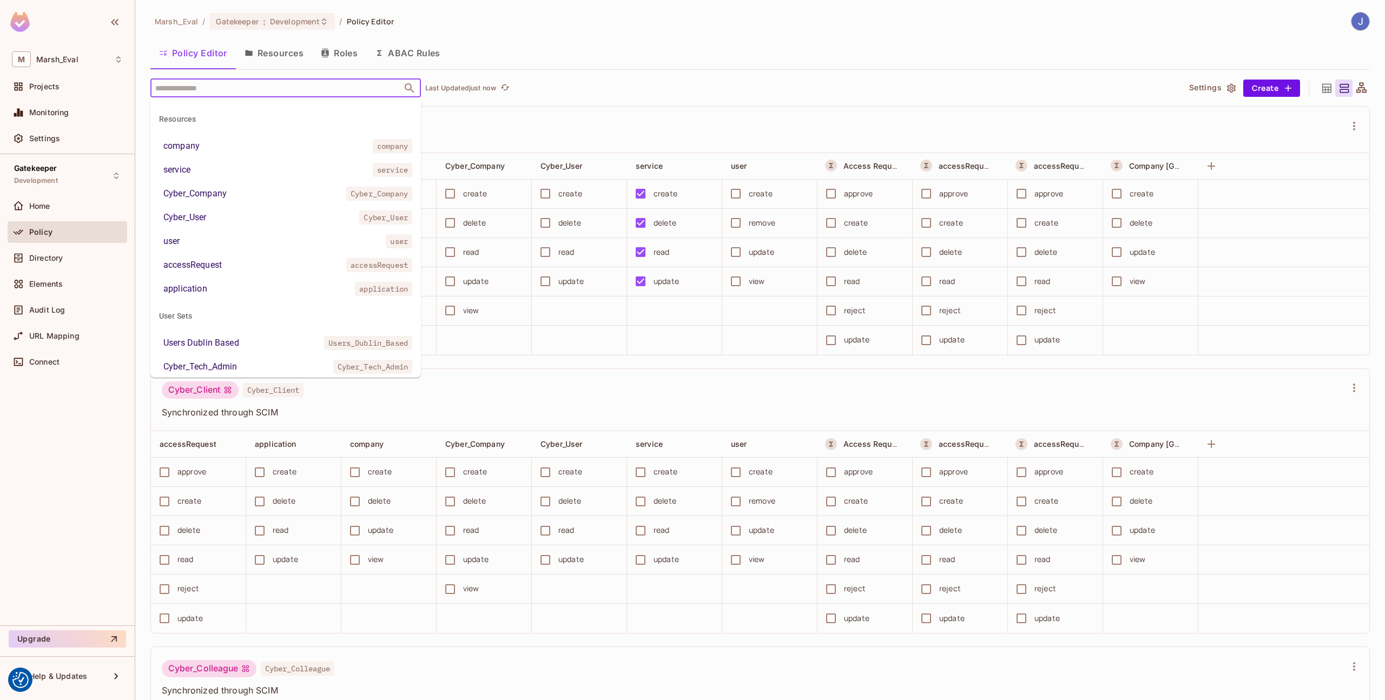
scroll to position [217, 0]
click at [226, 197] on div "Cyber_Company" at bounding box center [194, 193] width 63 height 13
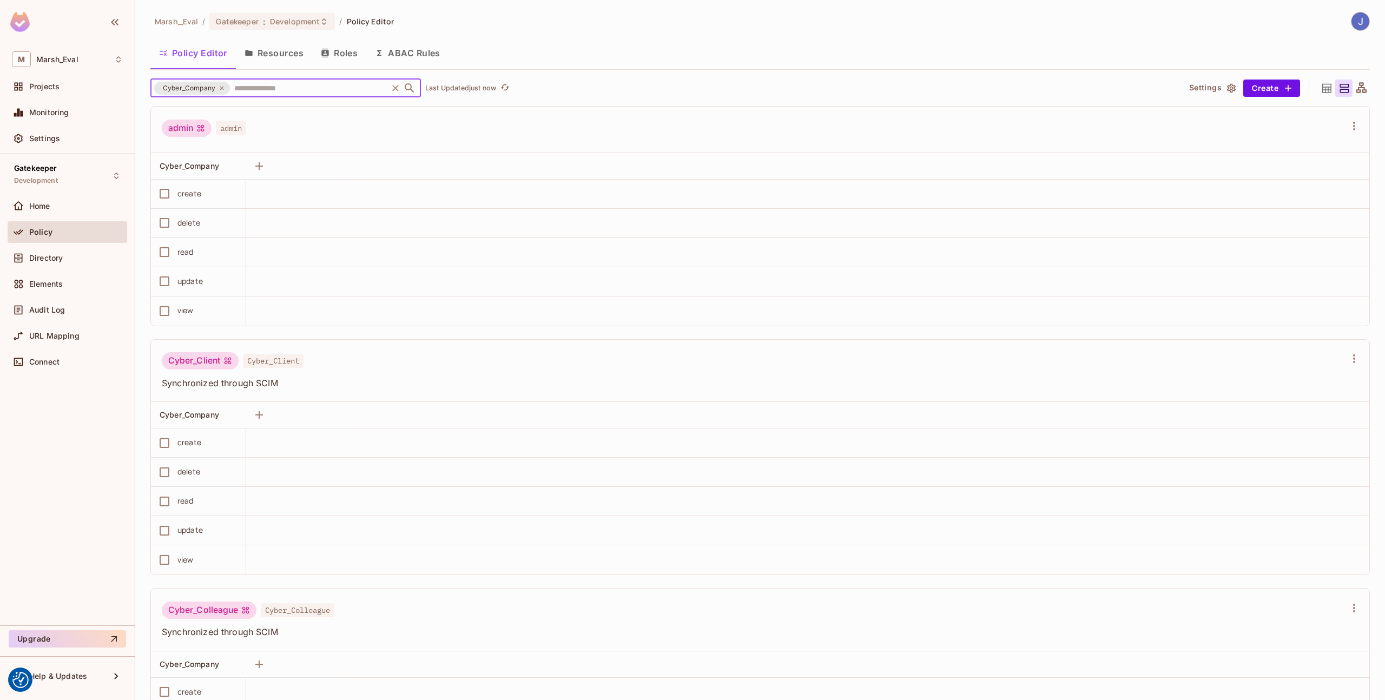
click at [243, 95] on input "text" at bounding box center [309, 87] width 154 height 19
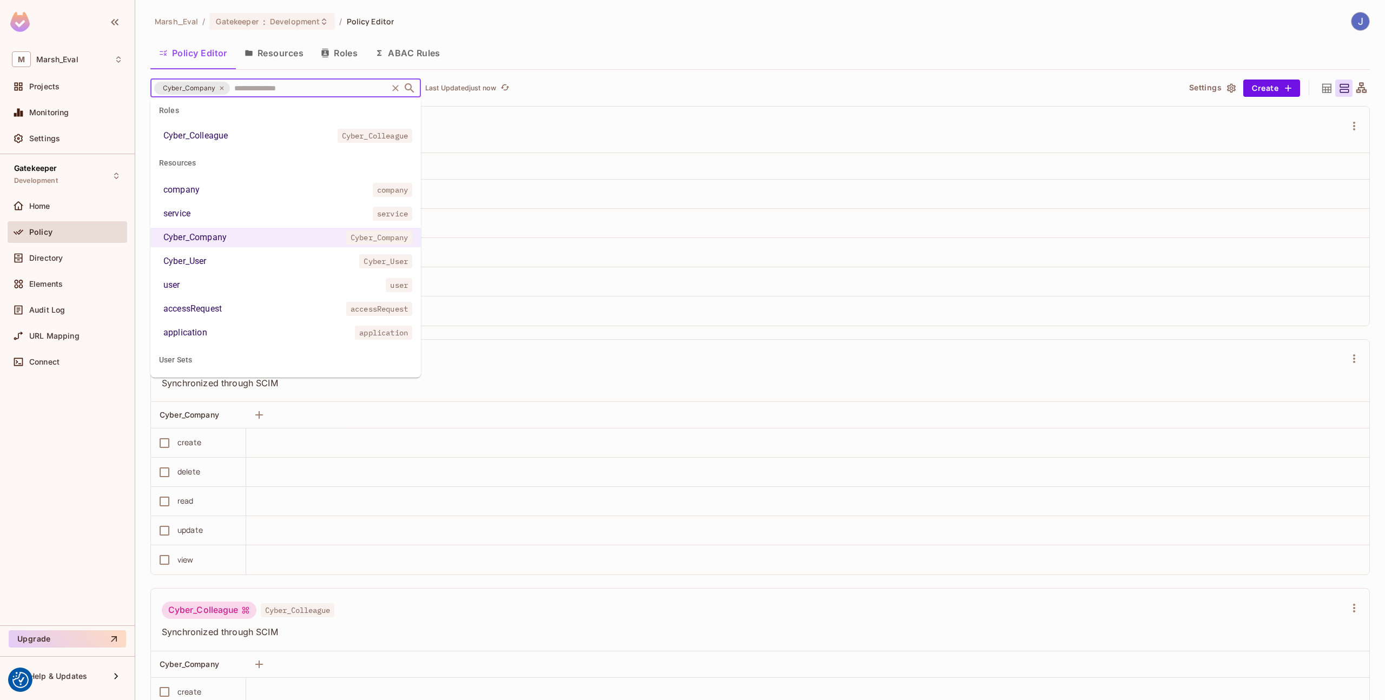
scroll to position [175, 0]
click at [225, 256] on li "Cyber_User Cyber_User" at bounding box center [285, 258] width 271 height 19
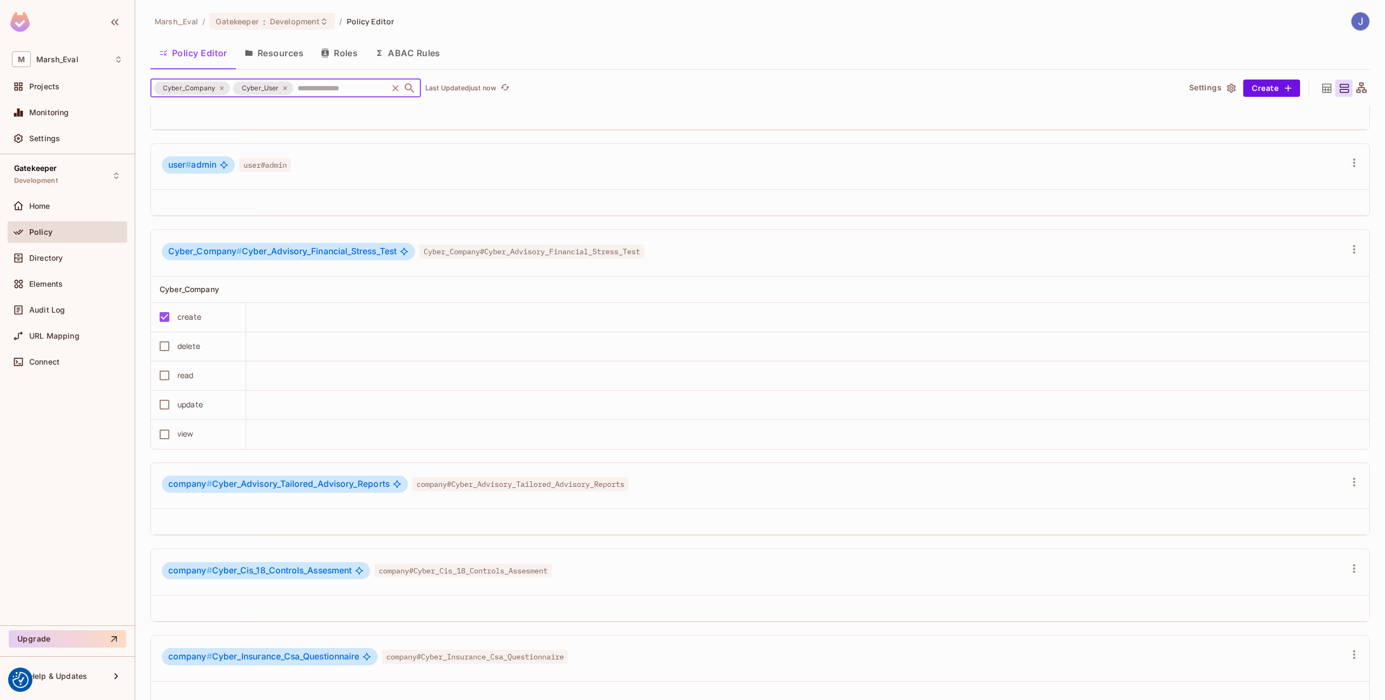
scroll to position [1979, 0]
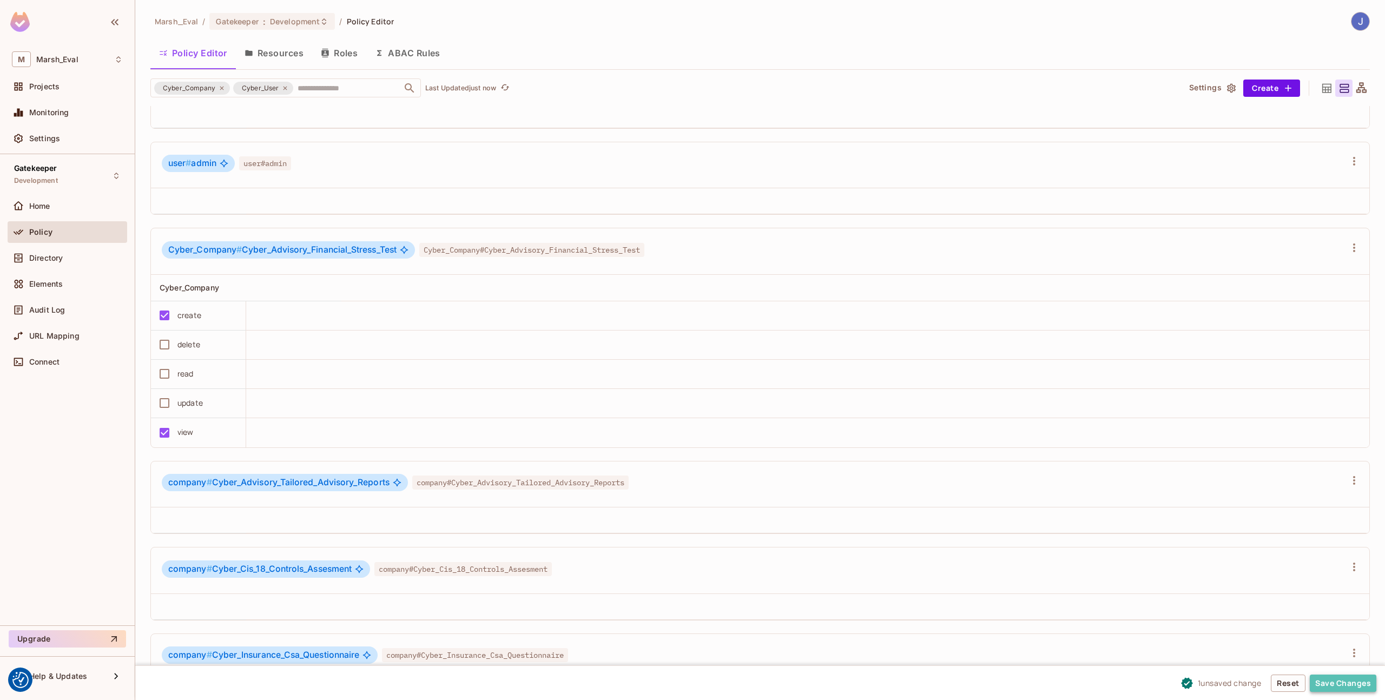
click at [1354, 687] on button "Save Changes" at bounding box center [1343, 683] width 67 height 17
